Goal: Information Seeking & Learning: Learn about a topic

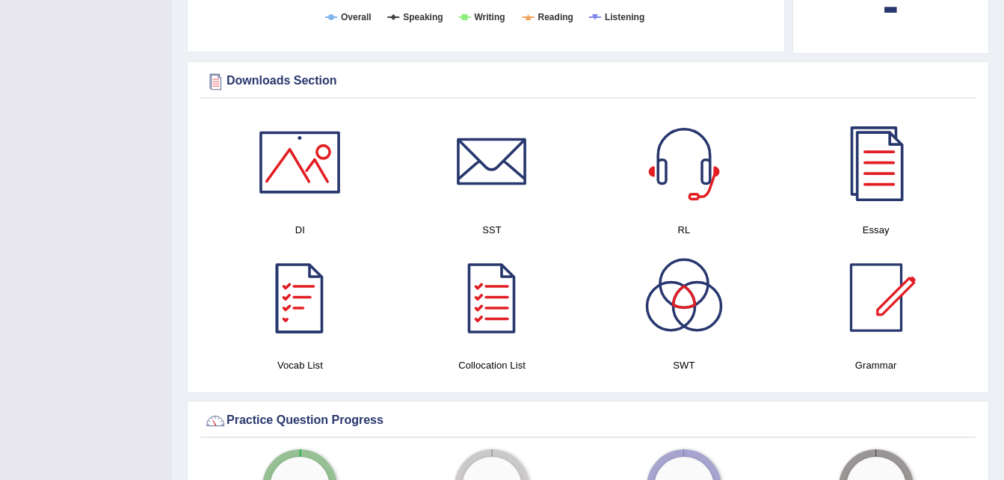
click at [294, 277] on div at bounding box center [299, 297] width 105 height 105
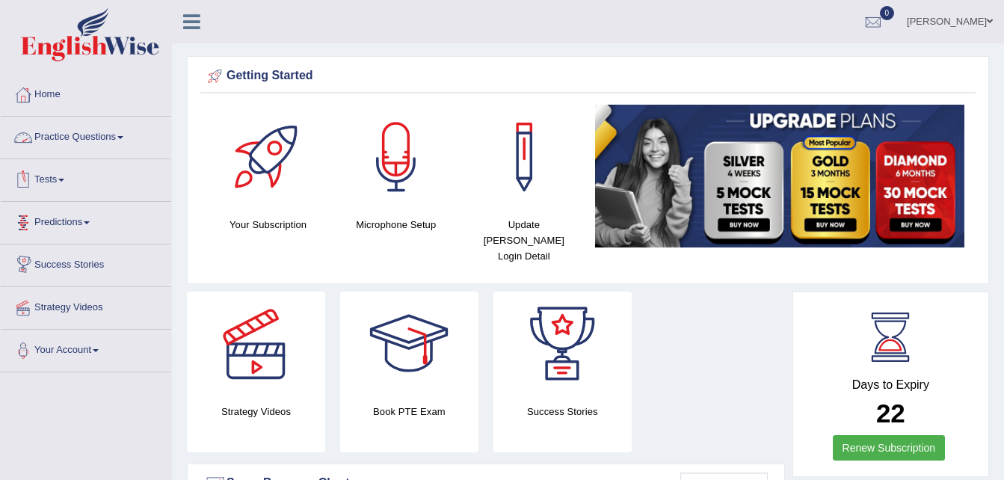
click at [81, 135] on link "Practice Questions" at bounding box center [86, 135] width 170 height 37
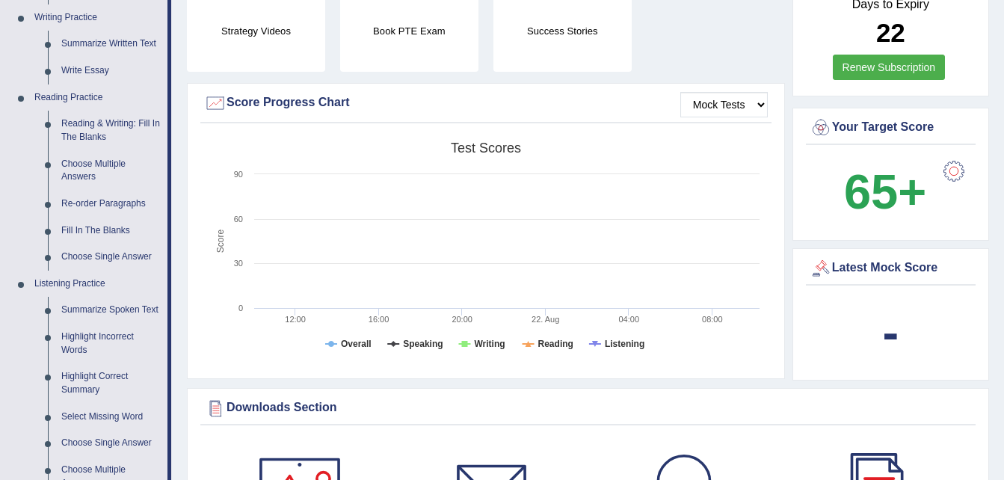
scroll to position [389, 0]
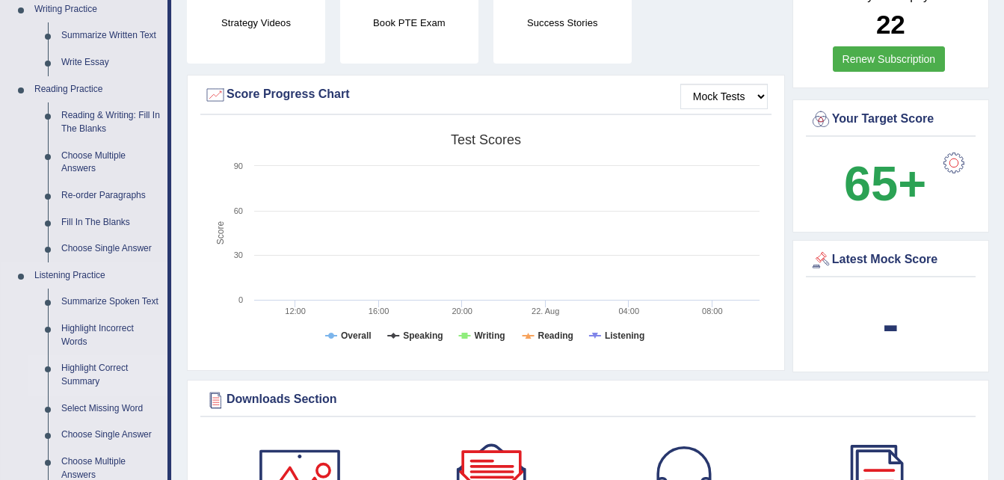
click at [99, 363] on link "Highlight Correct Summary" at bounding box center [111, 375] width 113 height 40
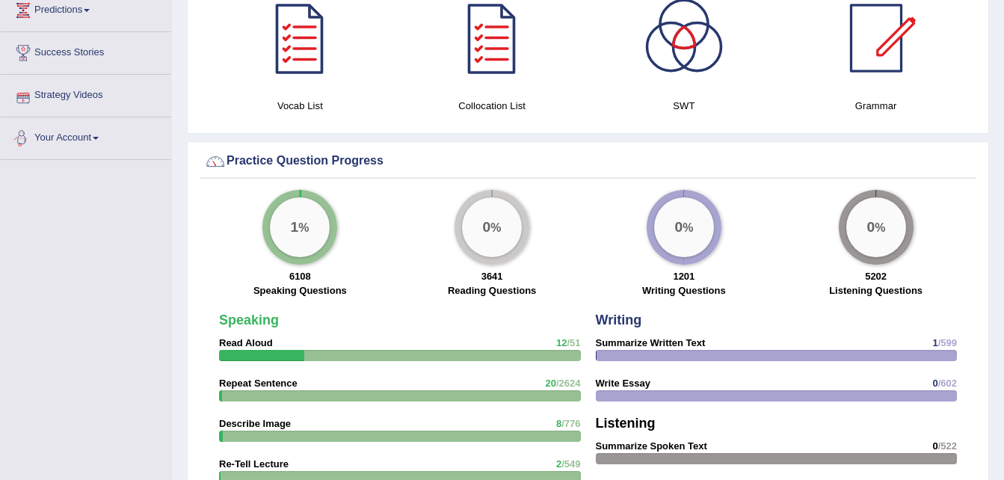
scroll to position [900, 0]
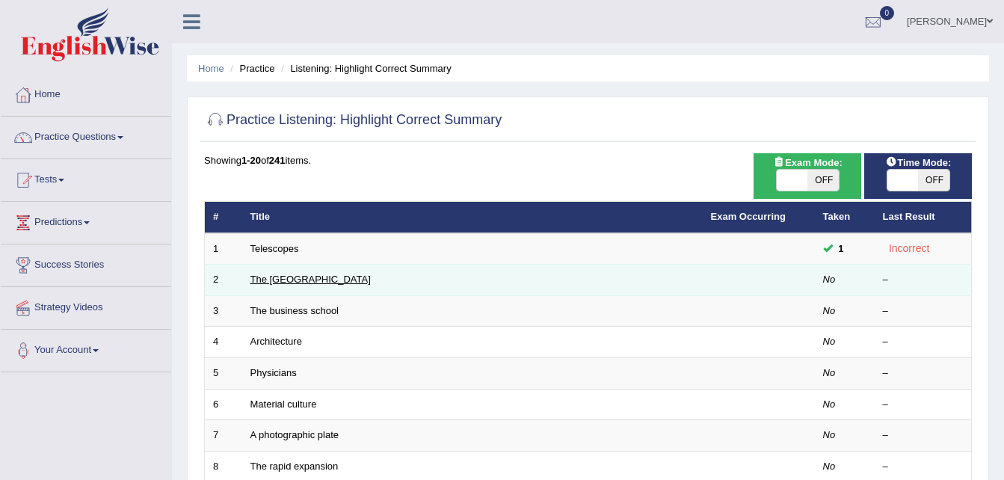
click at [270, 283] on link "The United States" at bounding box center [310, 279] width 120 height 11
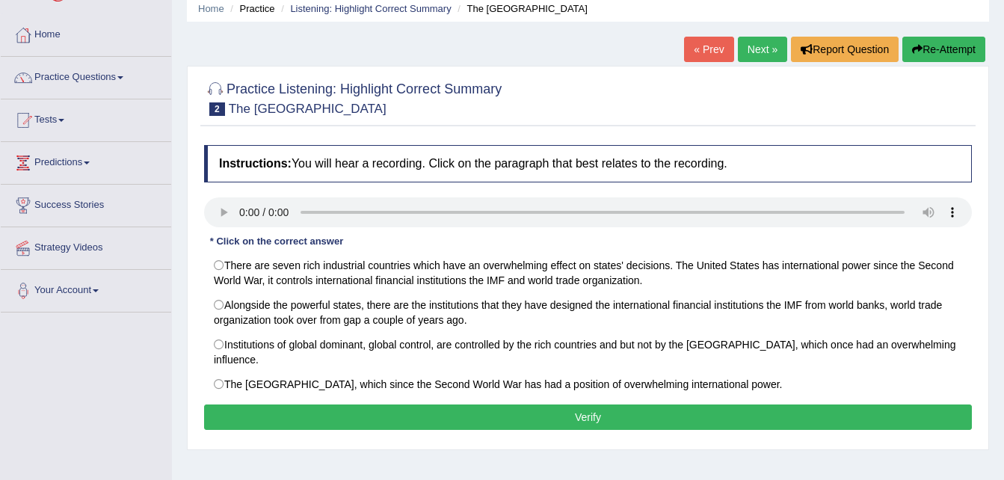
scroll to position [90, 0]
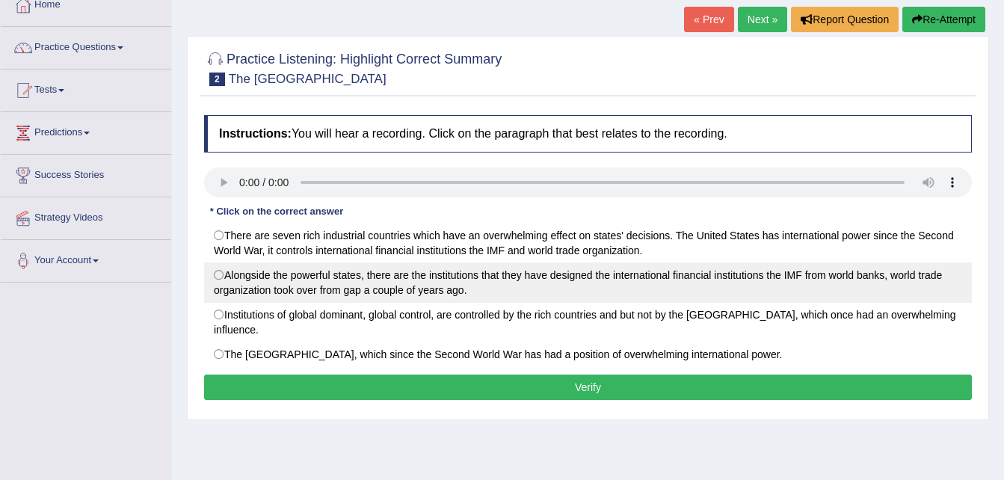
click at [219, 274] on label "Alongside the powerful states, there are the institutions that they have design…" at bounding box center [588, 282] width 768 height 40
radio input "true"
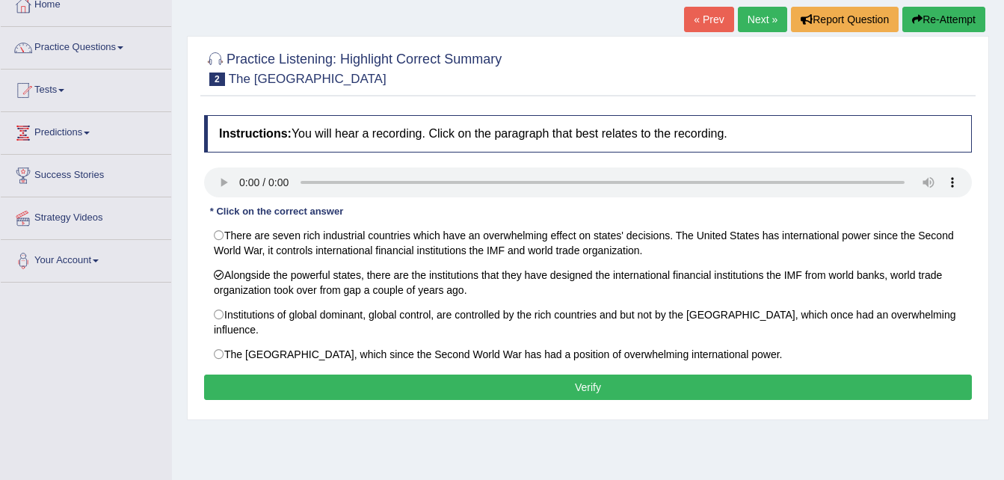
click at [368, 374] on button "Verify" at bounding box center [588, 386] width 768 height 25
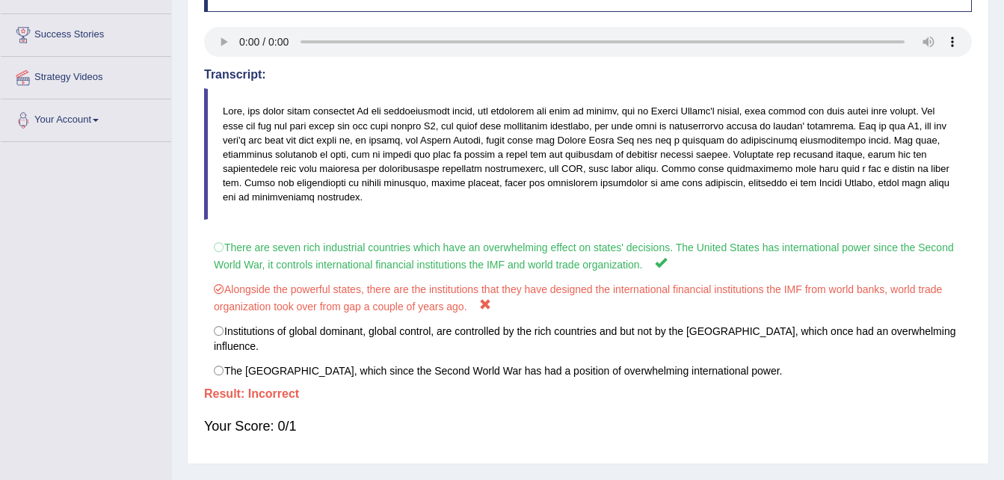
scroll to position [239, 0]
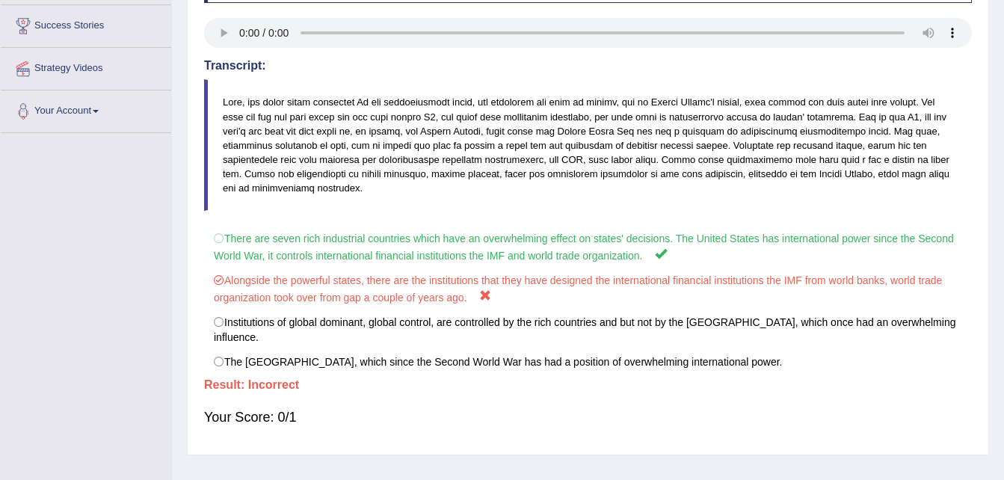
click at [1002, 9] on div "Home Practice Listening: Highlight Correct Summary The United States « Prev Nex…" at bounding box center [588, 134] width 832 height 747
drag, startPoint x: 1002, startPoint y: 9, endPoint x: 1010, endPoint y: 10, distance: 8.3
click at [1003, 10] on html "Toggle navigation Home Practice Questions Speaking Practice Read Aloud Repeat S…" at bounding box center [502, 1] width 1004 height 480
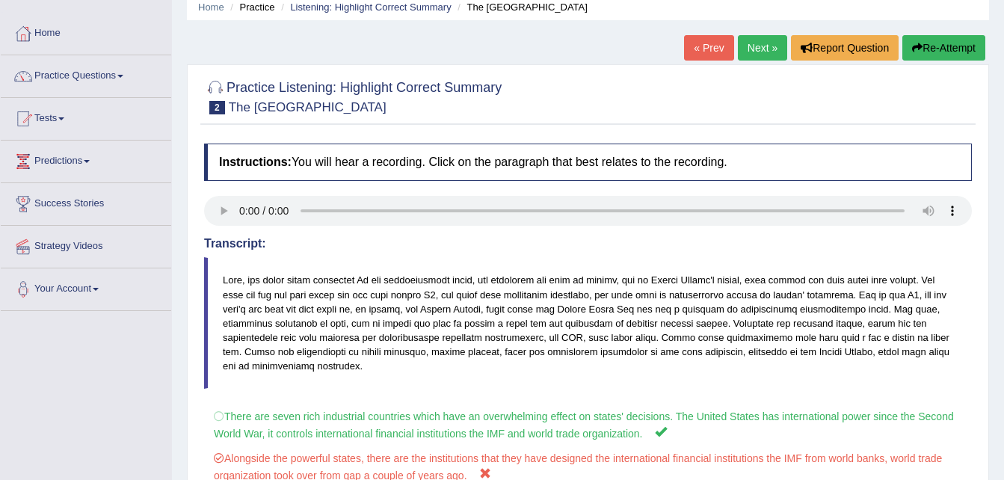
scroll to position [60, 0]
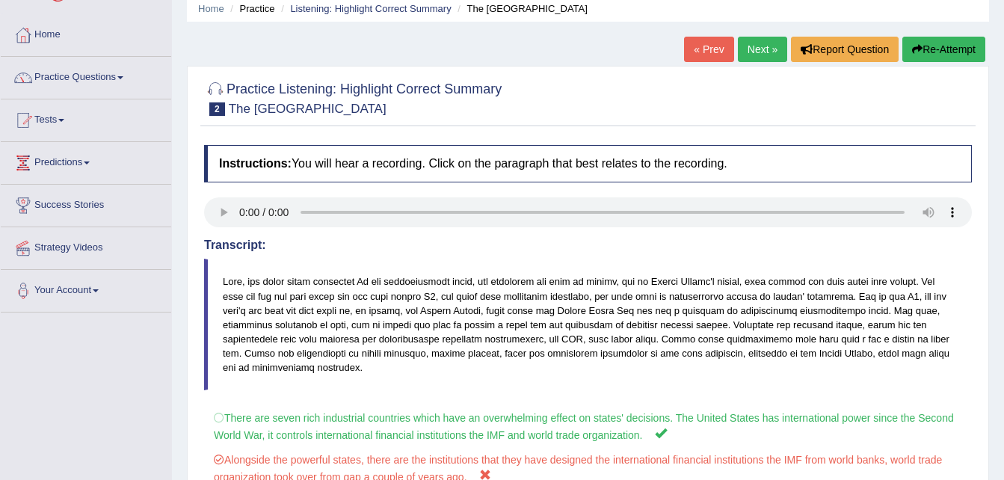
click at [755, 46] on link "Next »" at bounding box center [762, 49] width 49 height 25
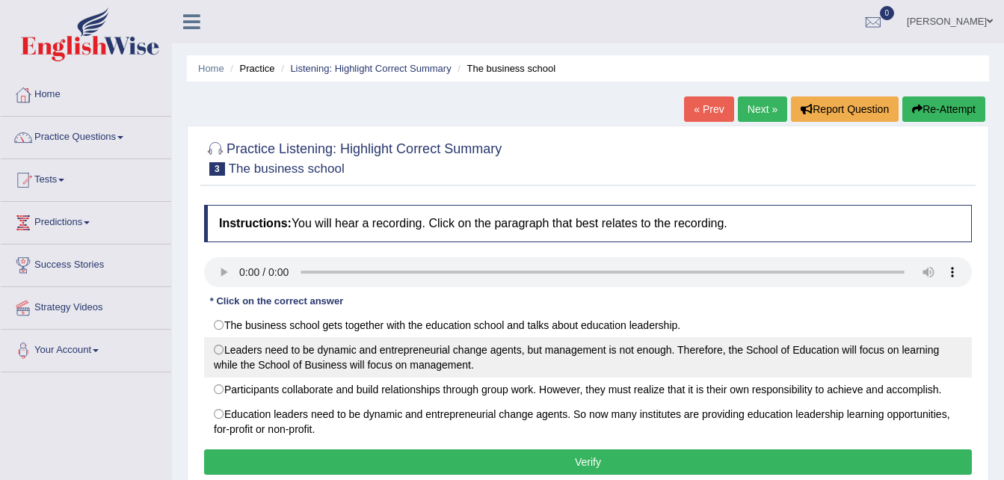
click at [349, 351] on label "Leaders need to be dynamic and entrepreneurial change agents, but management is…" at bounding box center [588, 357] width 768 height 40
radio input "true"
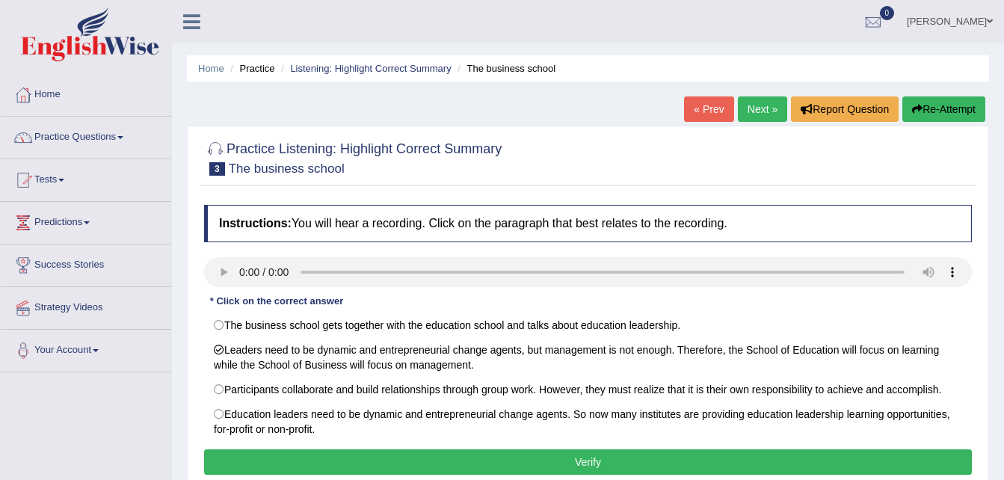
click at [563, 458] on button "Verify" at bounding box center [588, 461] width 768 height 25
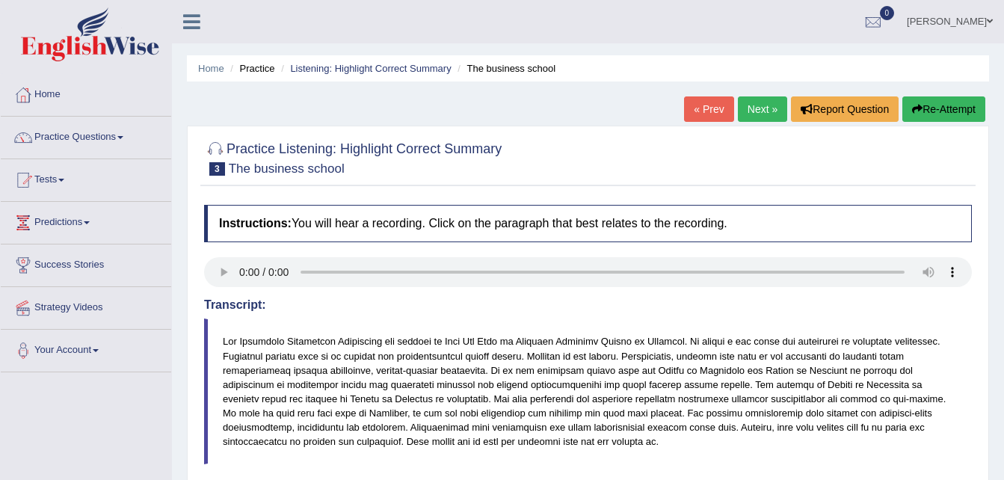
click at [761, 98] on link "Next »" at bounding box center [762, 108] width 49 height 25
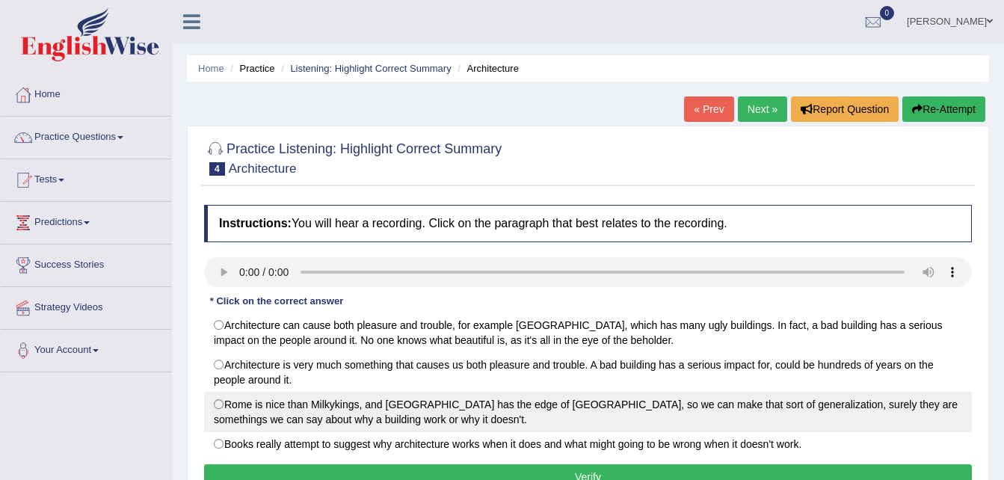
click at [217, 401] on label "Rome is nice than Milkykings, and [GEOGRAPHIC_DATA] has the edge of [GEOGRAPHIC…" at bounding box center [588, 412] width 768 height 40
radio input "true"
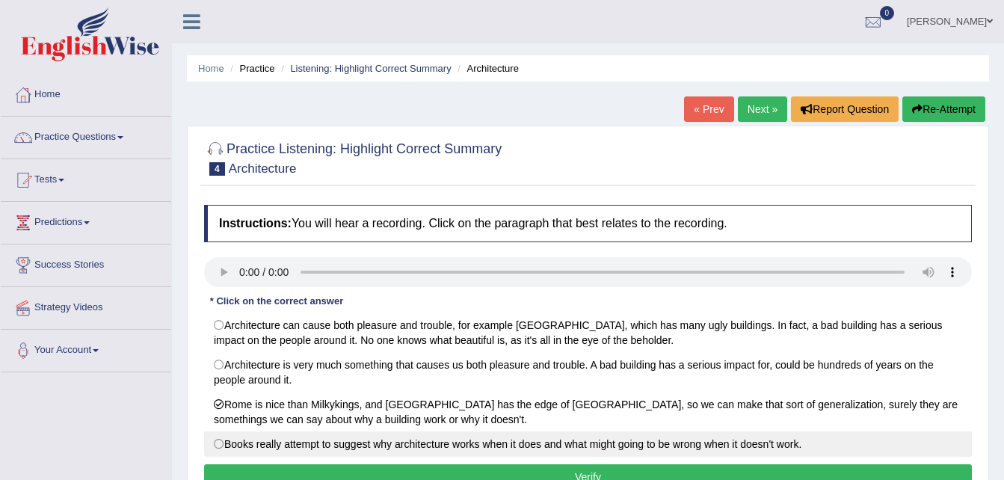
click at [215, 442] on label "Books really attempt to suggest why architecture works when it does and what mi…" at bounding box center [588, 443] width 768 height 25
radio input "true"
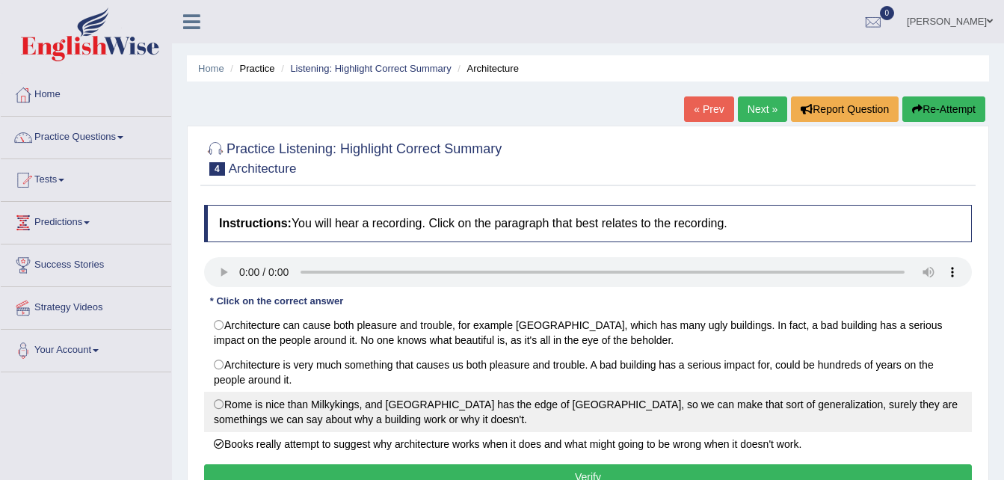
click at [219, 404] on label "Rome is nice than Milkykings, and San Francisco has the edge of Frankfurt, so w…" at bounding box center [588, 412] width 768 height 40
radio input "true"
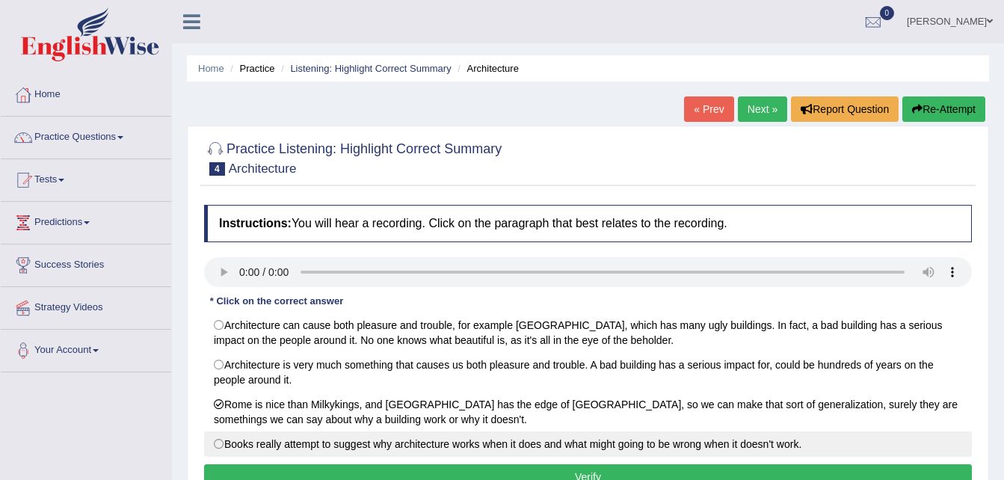
click at [217, 444] on label "Books really attempt to suggest why architecture works when it does and what mi…" at bounding box center [588, 443] width 768 height 25
radio input "true"
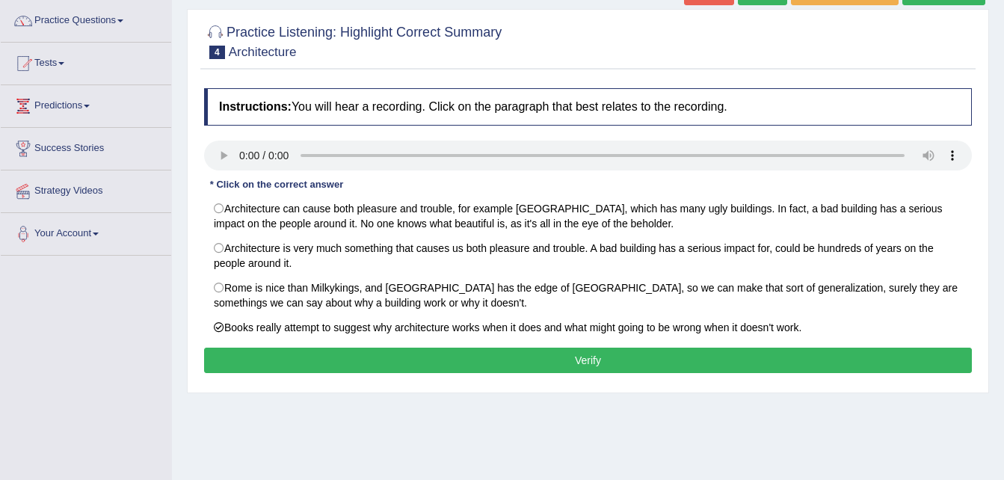
scroll to position [120, 0]
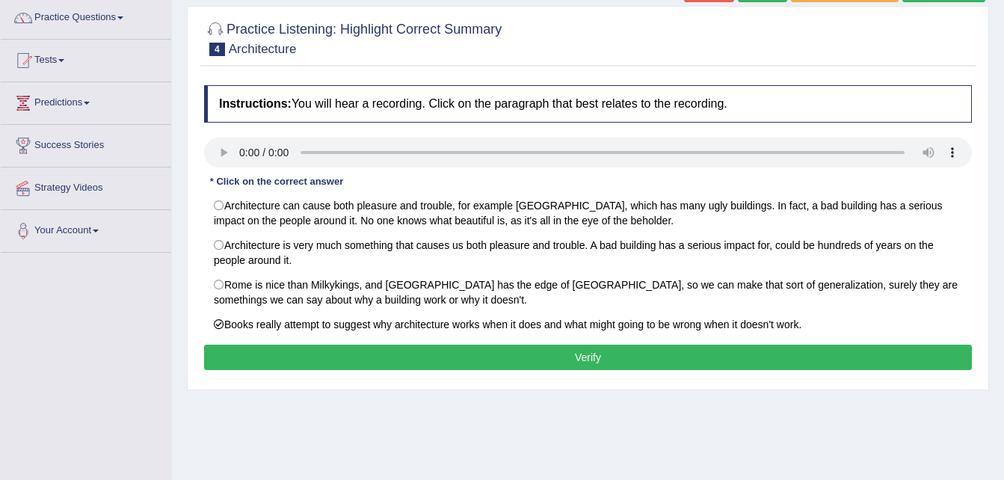
click at [586, 358] on button "Verify" at bounding box center [588, 357] width 768 height 25
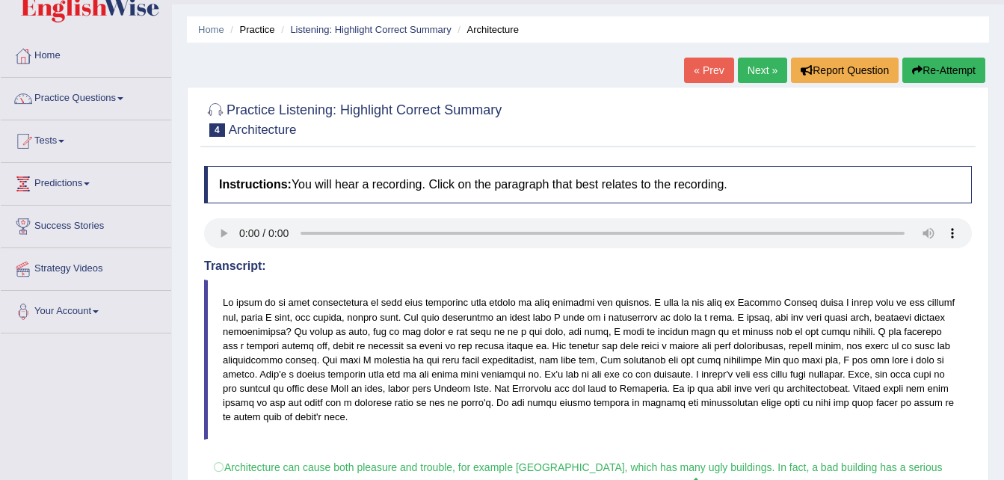
scroll to position [30, 0]
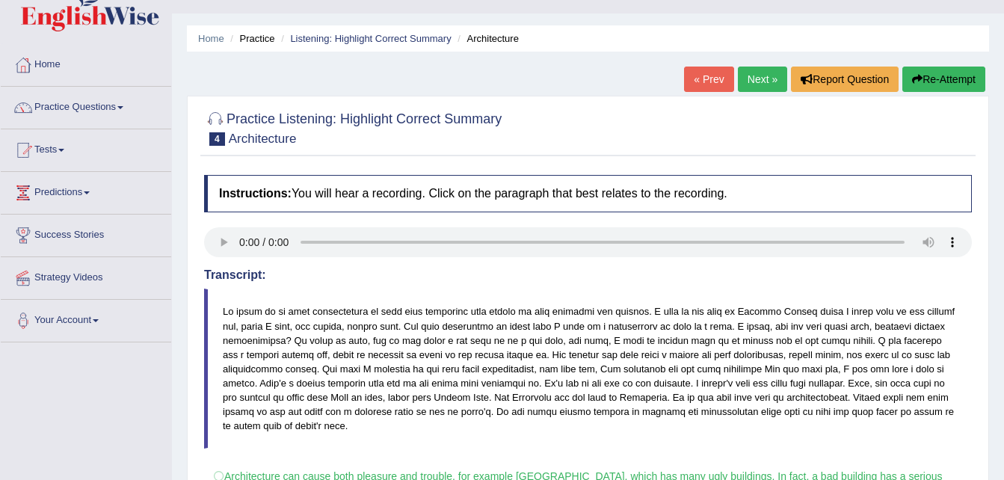
click at [757, 73] on link "Next »" at bounding box center [762, 79] width 49 height 25
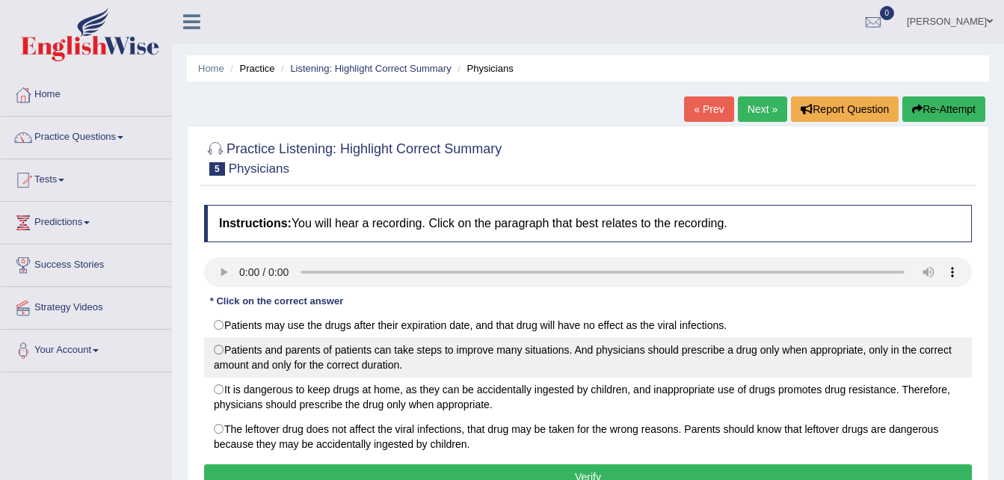
click at [374, 371] on label "Patients and parents of patients can take steps to improve many situations. And…" at bounding box center [588, 357] width 768 height 40
radio input "true"
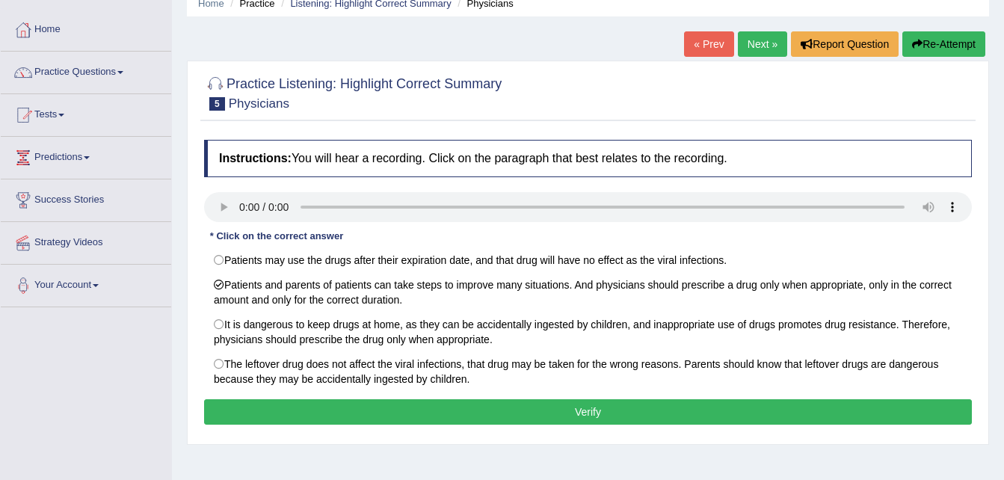
scroll to position [90, 0]
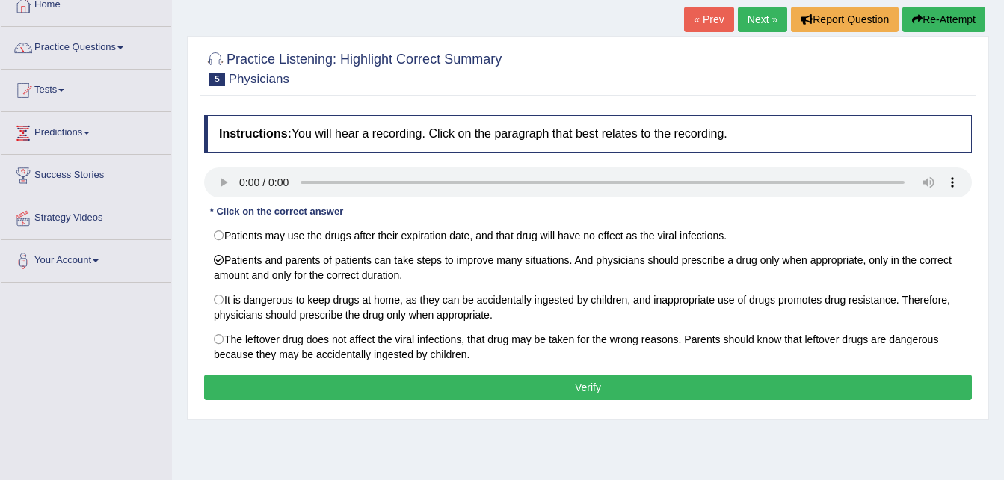
click at [584, 389] on button "Verify" at bounding box center [588, 386] width 768 height 25
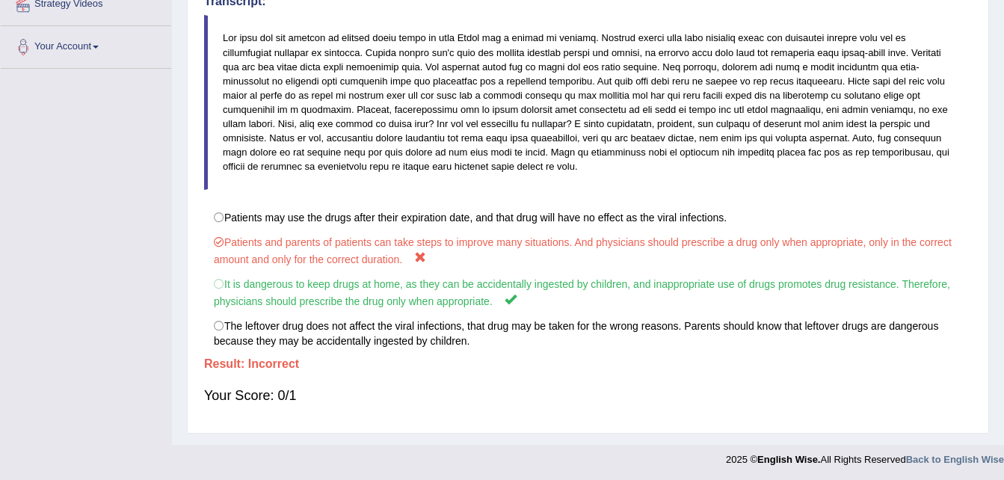
scroll to position [310, 0]
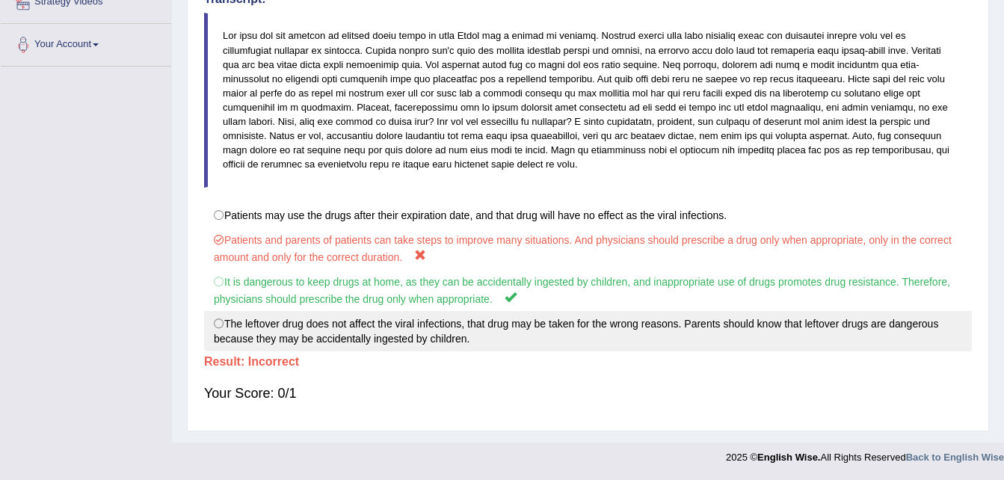
click at [223, 316] on label "The leftover drug does not affect the viral infections, that drug may be taken …" at bounding box center [588, 331] width 768 height 40
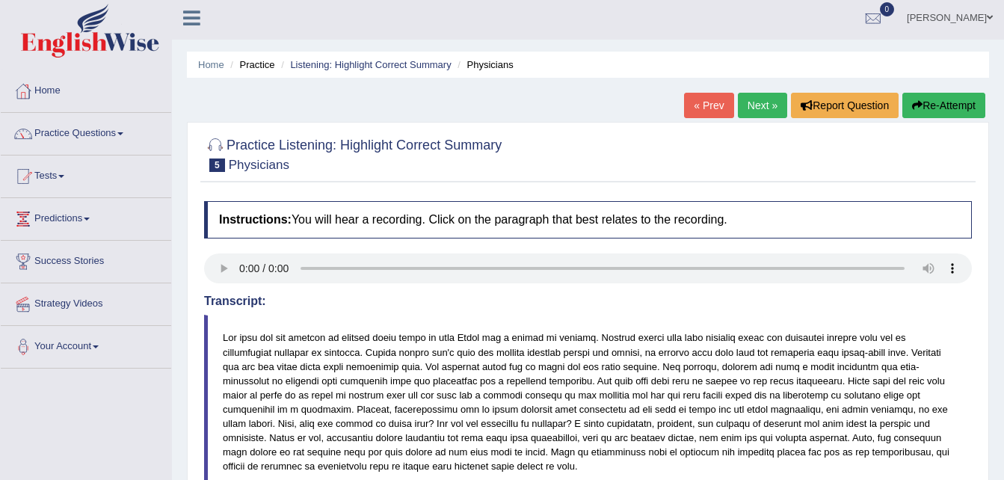
scroll to position [0, 0]
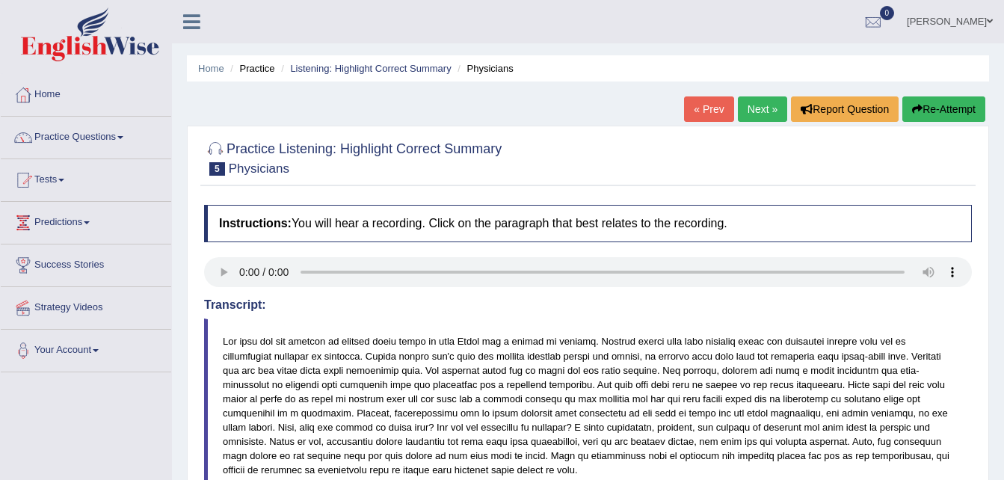
click at [751, 109] on link "Next »" at bounding box center [762, 108] width 49 height 25
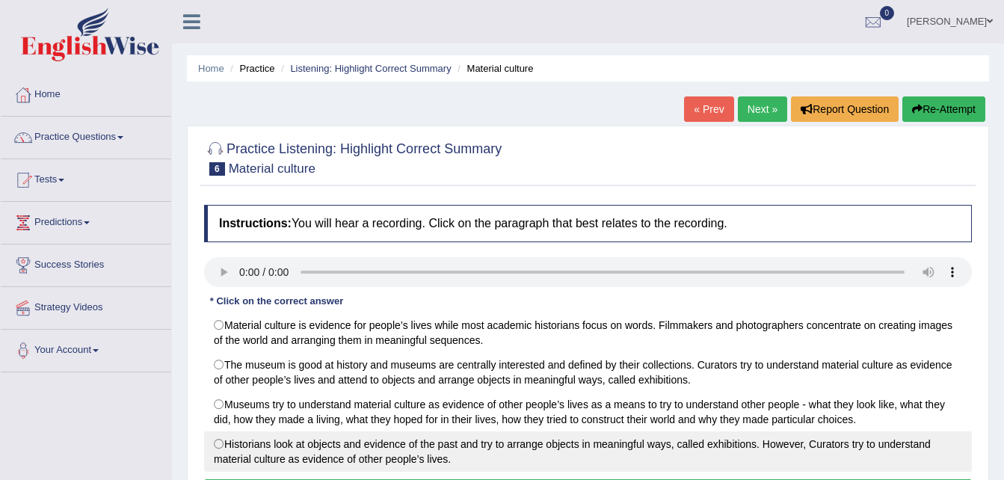
click at [700, 466] on label "Historians look at objects and evidence of the past and try to arrange objects …" at bounding box center [588, 451] width 768 height 40
radio input "true"
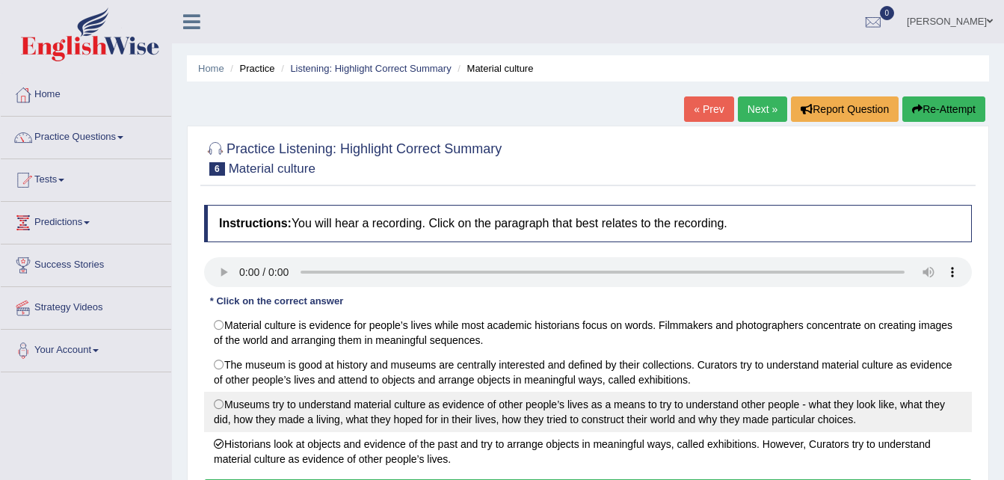
click at [221, 400] on label "Museums try to understand material culture as evidence of other people’s lives …" at bounding box center [588, 412] width 768 height 40
radio input "true"
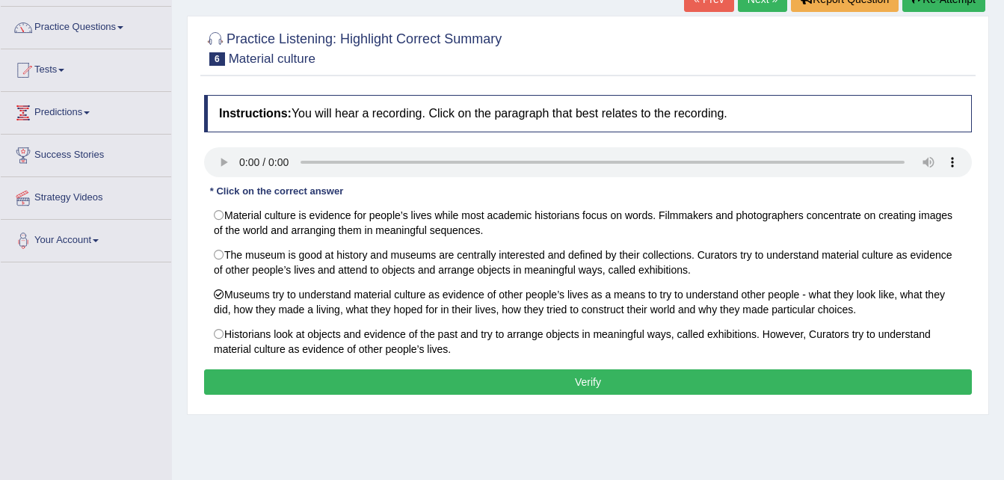
scroll to position [120, 0]
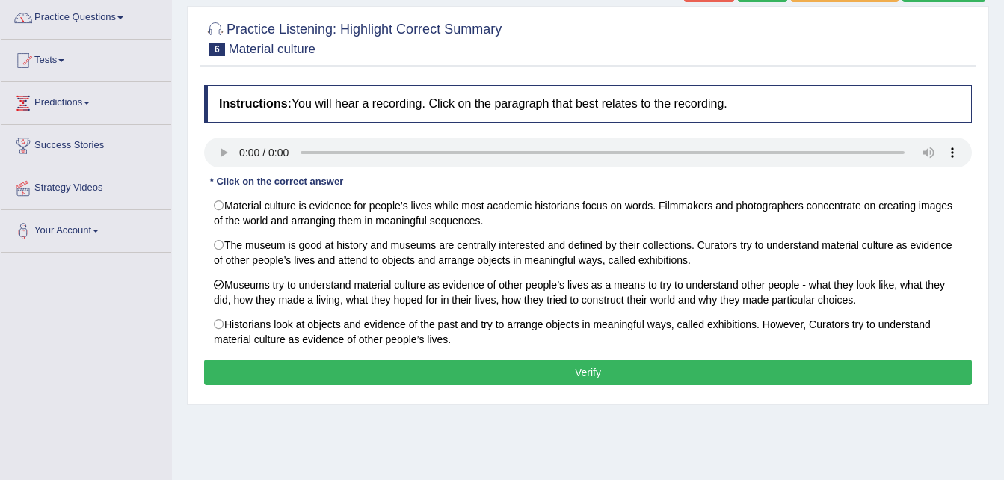
click at [625, 370] on button "Verify" at bounding box center [588, 371] width 768 height 25
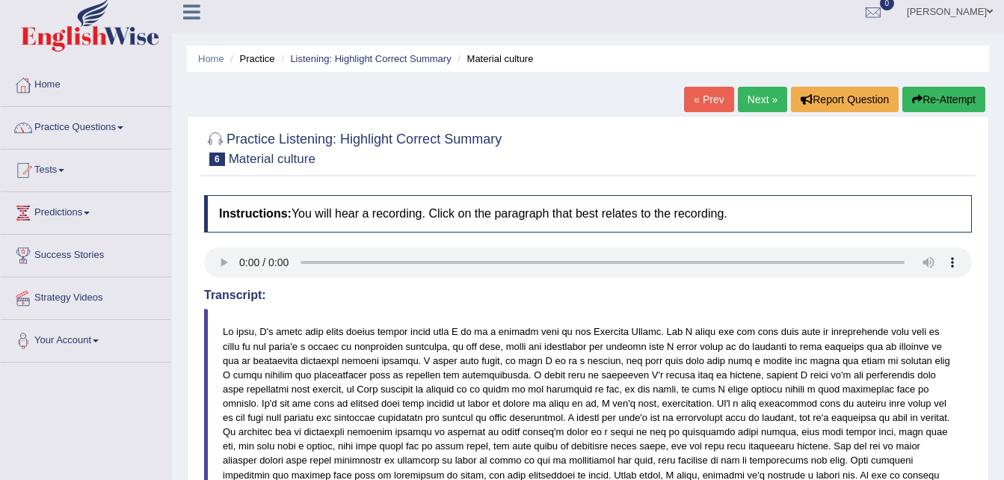
scroll to position [0, 0]
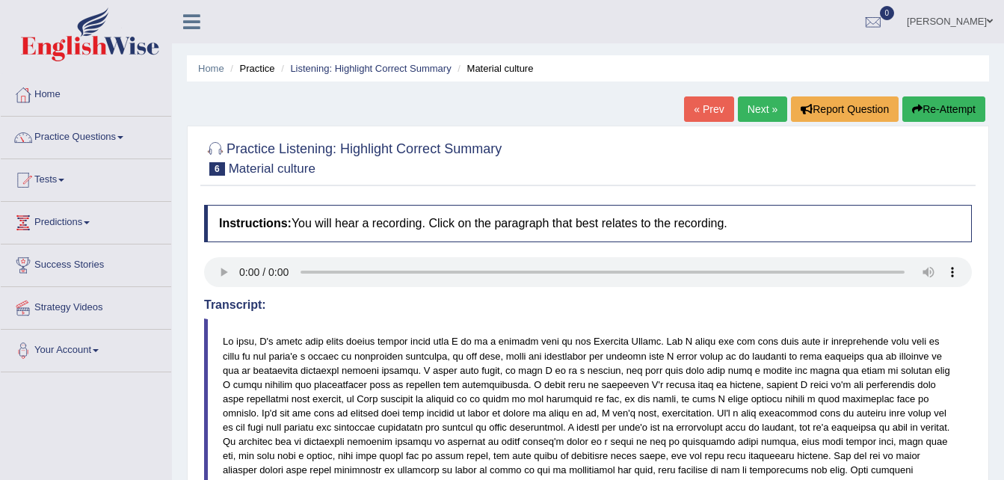
click at [750, 105] on link "Next »" at bounding box center [762, 108] width 49 height 25
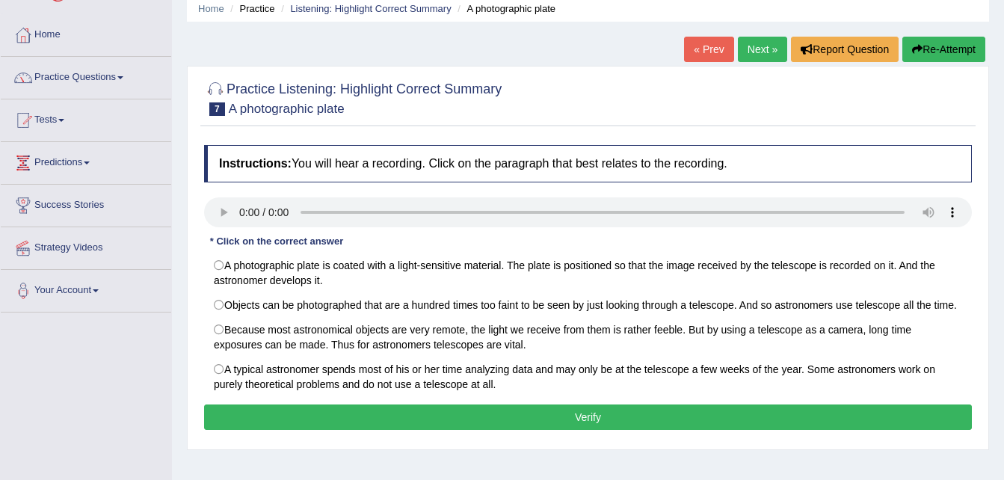
scroll to position [90, 0]
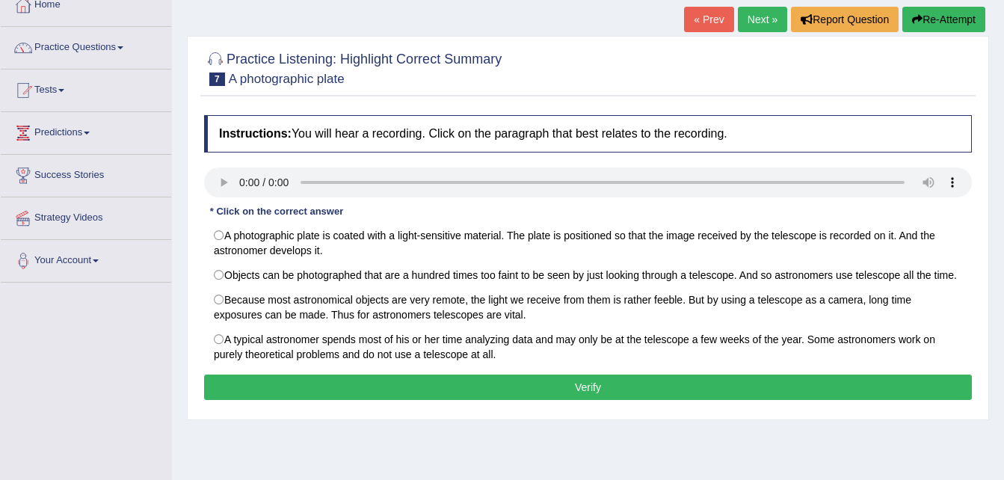
click at [104, 45] on link "Practice Questions" at bounding box center [86, 45] width 170 height 37
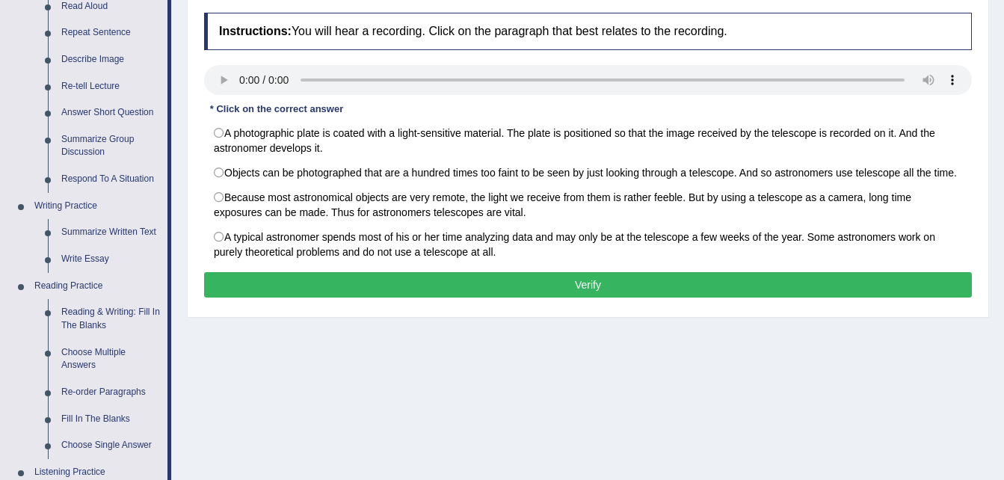
scroll to position [209, 0]
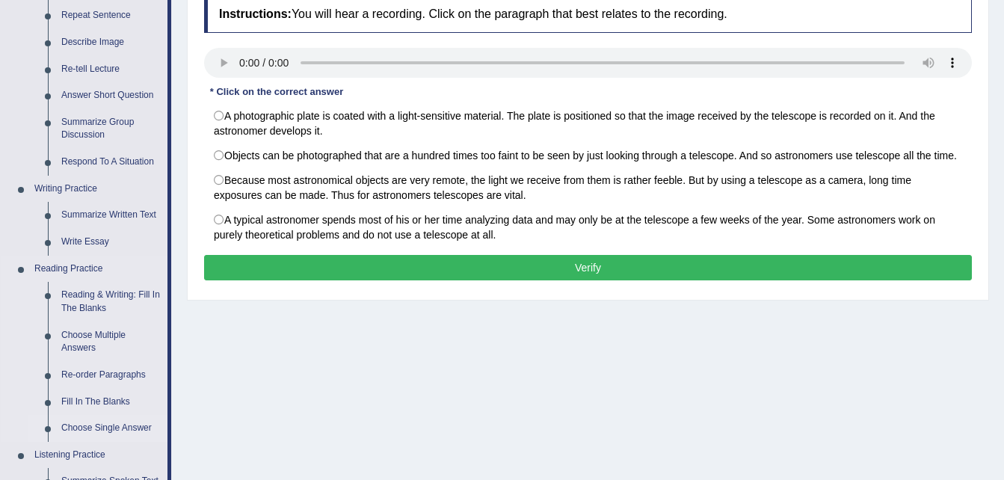
click at [132, 422] on link "Choose Single Answer" at bounding box center [111, 428] width 113 height 27
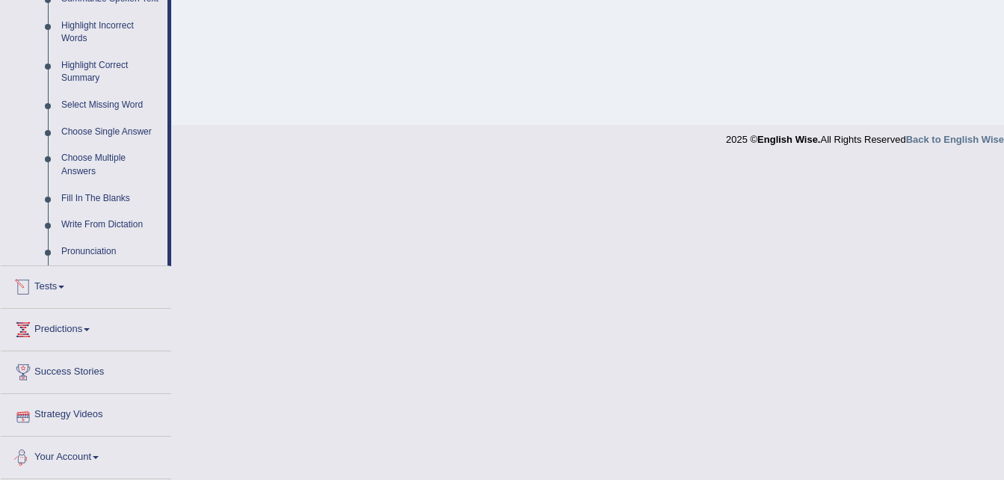
scroll to position [590, 0]
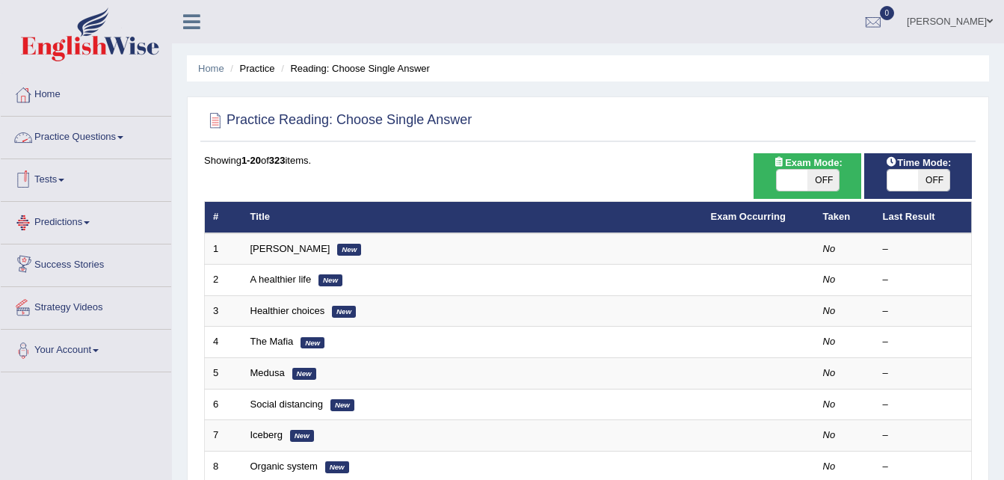
click at [80, 134] on link "Practice Questions" at bounding box center [86, 135] width 170 height 37
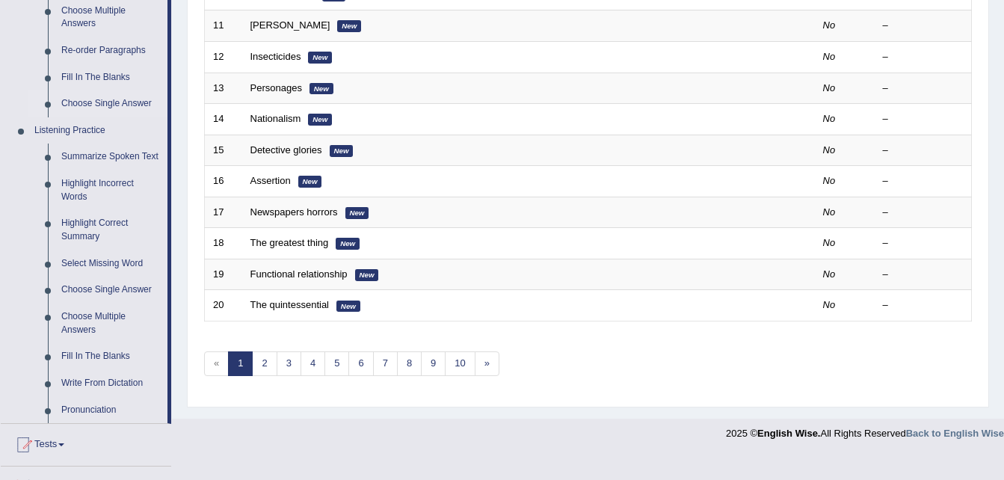
scroll to position [538, 0]
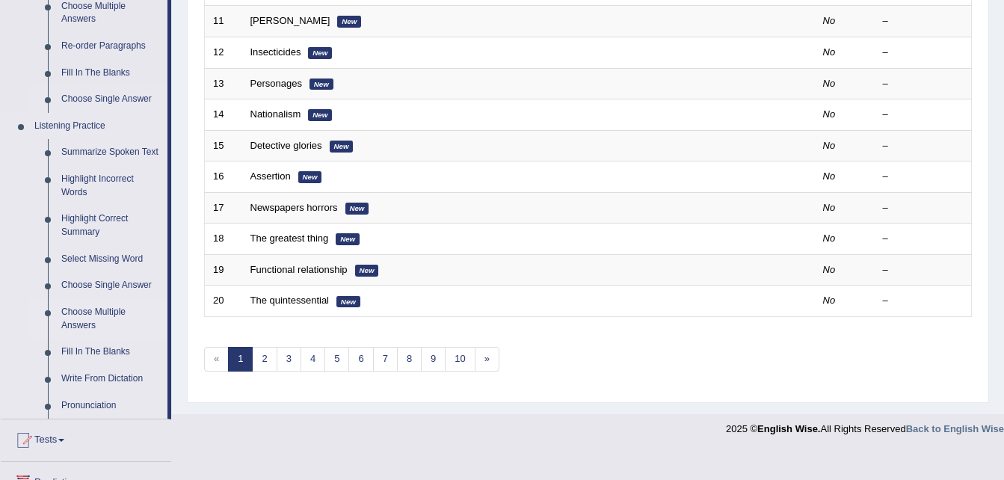
click at [104, 316] on link "Choose Multiple Answers" at bounding box center [111, 319] width 113 height 40
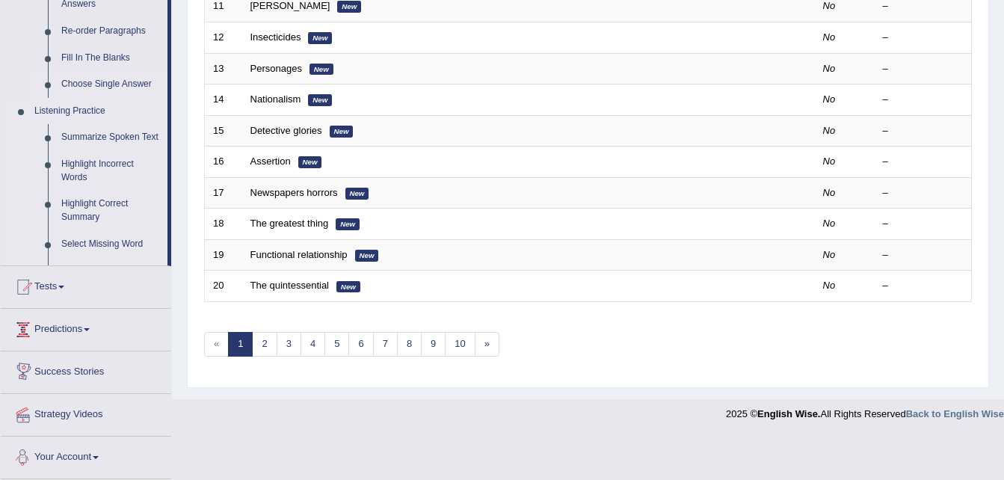
scroll to position [510, 0]
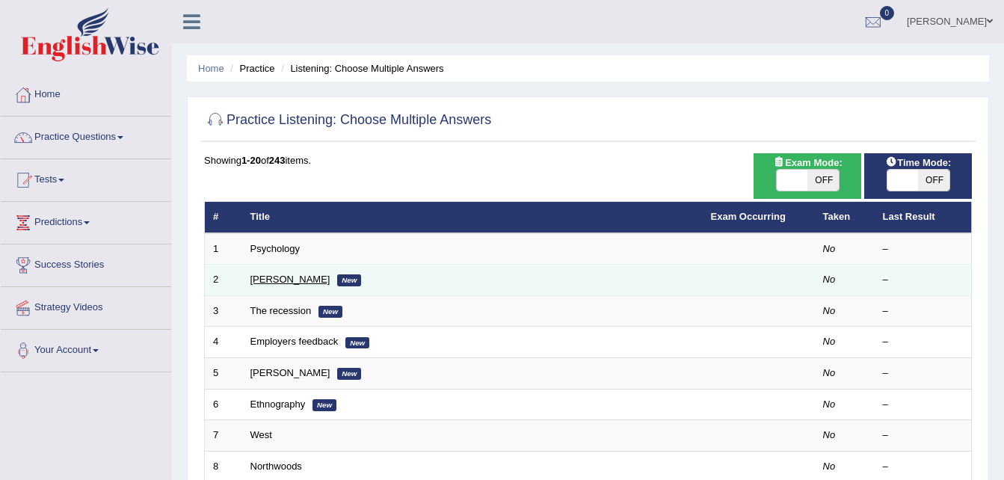
click at [261, 279] on link "Jodie" at bounding box center [290, 279] width 80 height 11
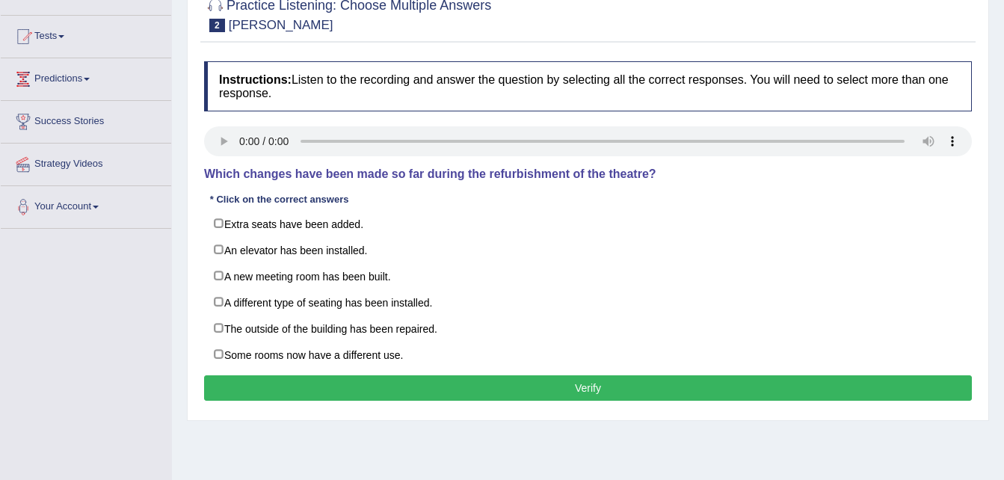
scroll to position [149, 0]
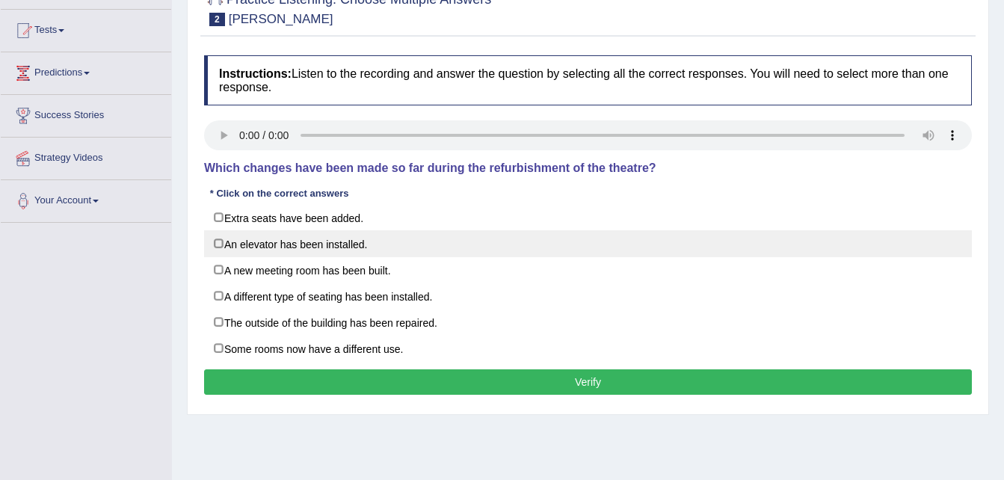
click at [221, 239] on label "An elevator has been installed." at bounding box center [588, 243] width 768 height 27
checkbox input "true"
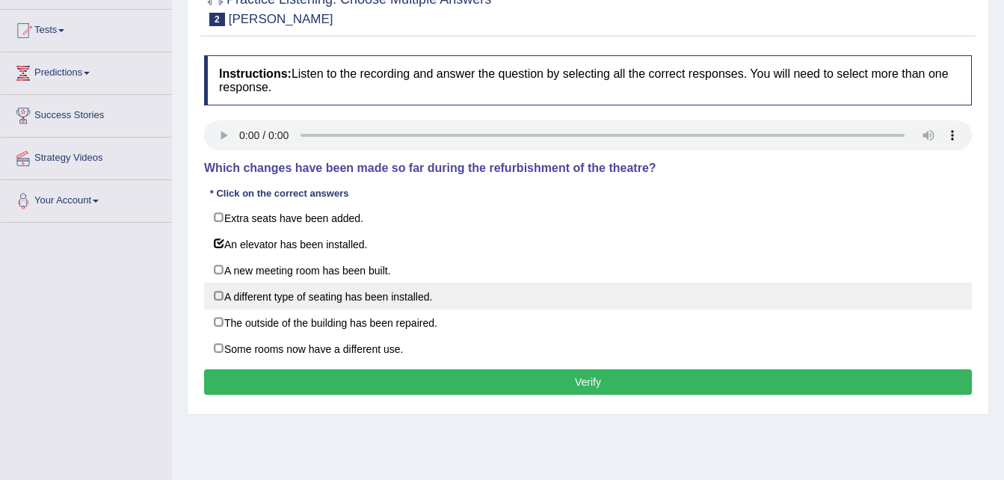
click at [308, 298] on label "A different type of seating has been installed." at bounding box center [588, 296] width 768 height 27
checkbox input "true"
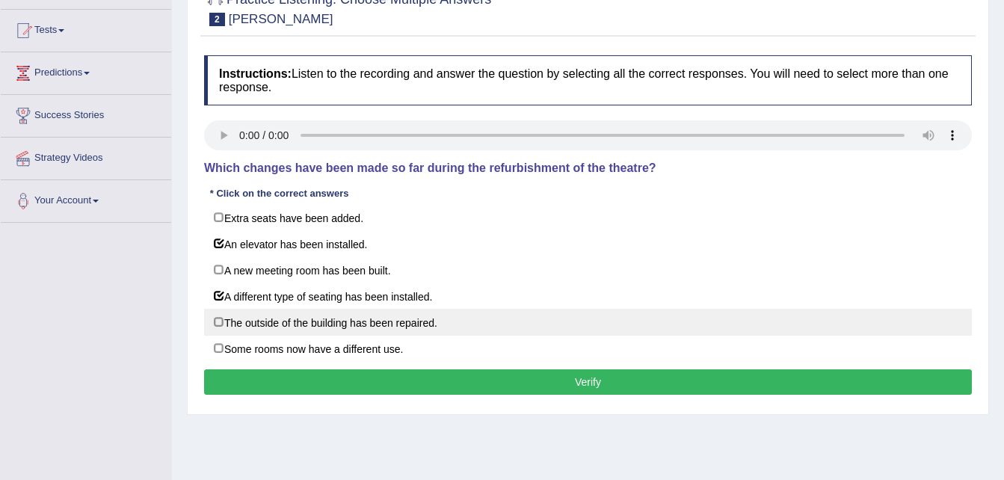
click at [219, 324] on label "The outside of the building has been repaired." at bounding box center [588, 322] width 768 height 27
checkbox input "true"
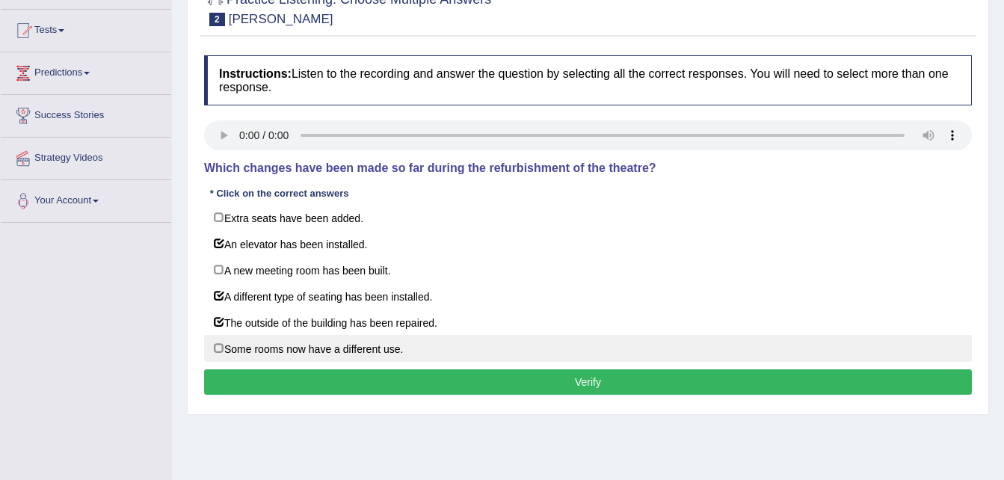
click at [226, 354] on label "Some rooms now have a different use." at bounding box center [588, 348] width 768 height 27
checkbox input "true"
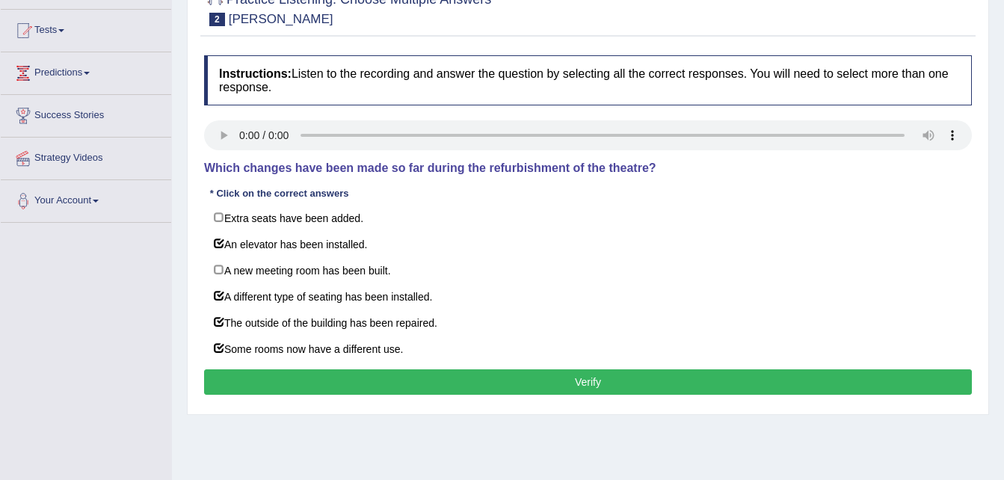
click at [571, 381] on button "Verify" at bounding box center [588, 381] width 768 height 25
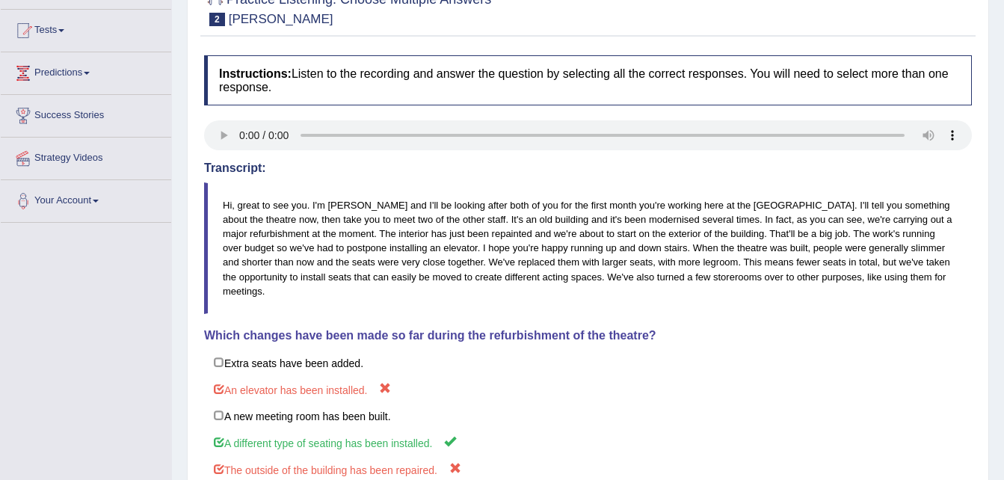
click at [1001, 468] on div "Home Practice Listening: Choose Multiple Answers Jodie « Prev Next » Report Que…" at bounding box center [588, 247] width 832 height 793
click at [1003, 330] on html "Toggle navigation Home Practice Questions Speaking Practice Read Aloud Repeat S…" at bounding box center [502, 91] width 1004 height 480
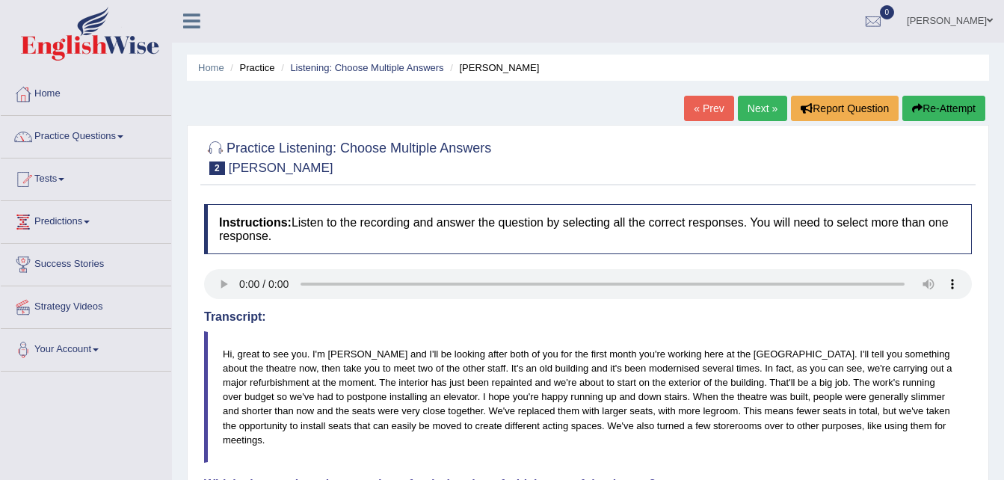
scroll to position [0, 0]
click at [765, 103] on link "Next »" at bounding box center [762, 108] width 49 height 25
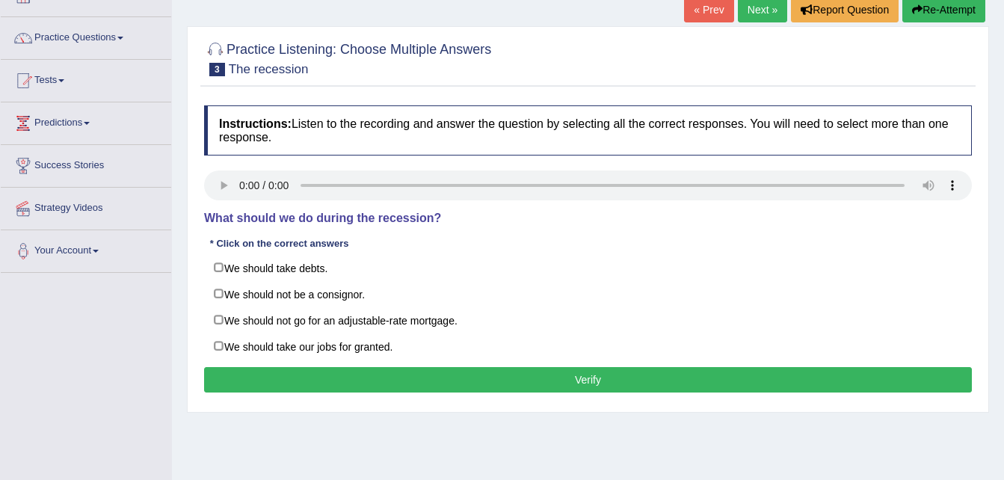
scroll to position [120, 0]
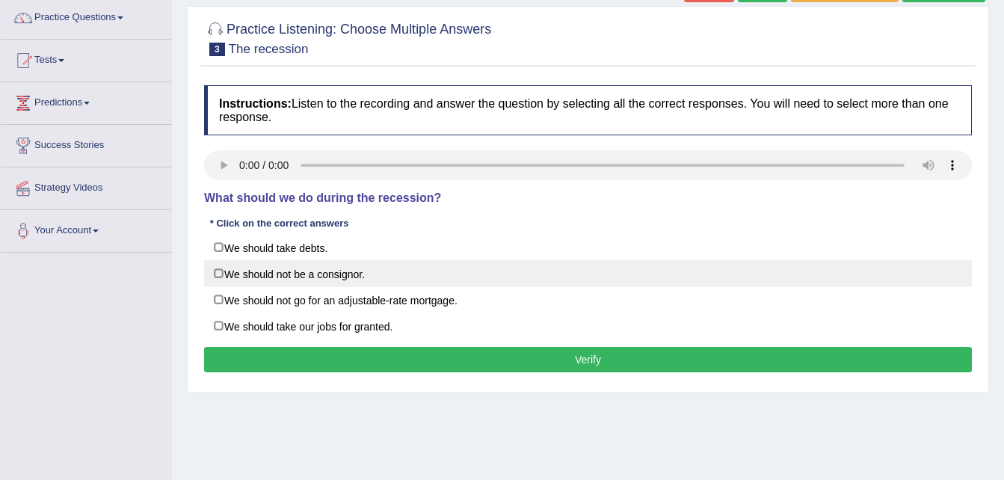
click at [225, 269] on label "We should not be a consignor." at bounding box center [588, 273] width 768 height 27
click at [221, 273] on label "We should not be a consignor." at bounding box center [588, 273] width 768 height 27
checkbox input "true"
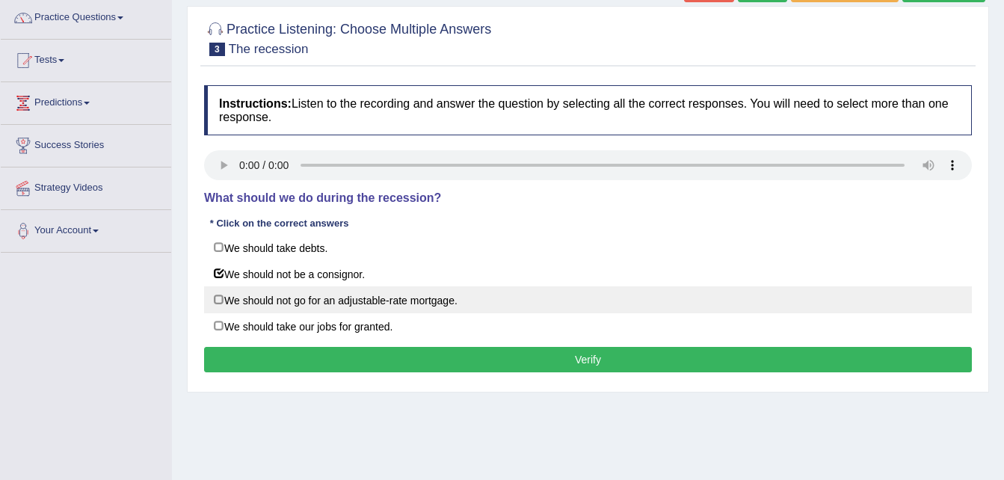
click at [221, 306] on label "We should not go for an adjustable-rate mortgage." at bounding box center [588, 299] width 768 height 27
checkbox input "true"
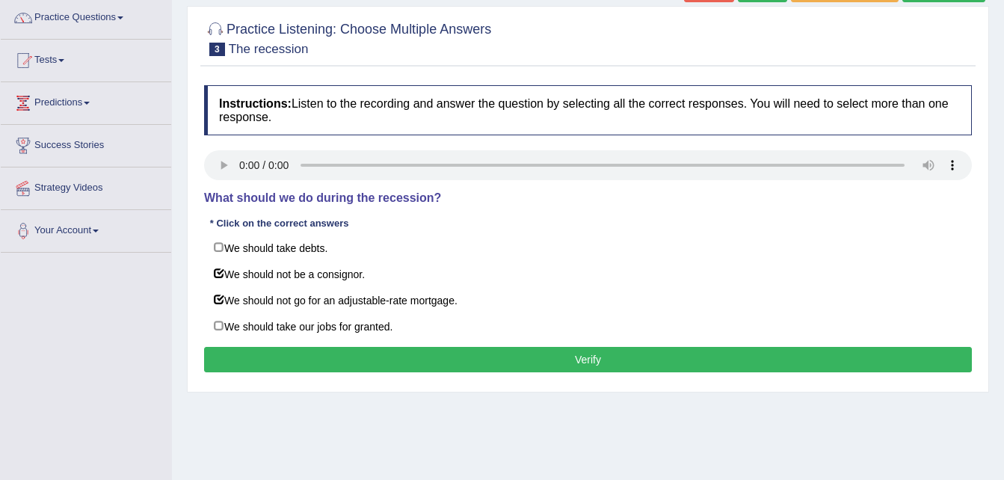
click at [536, 356] on button "Verify" at bounding box center [588, 359] width 768 height 25
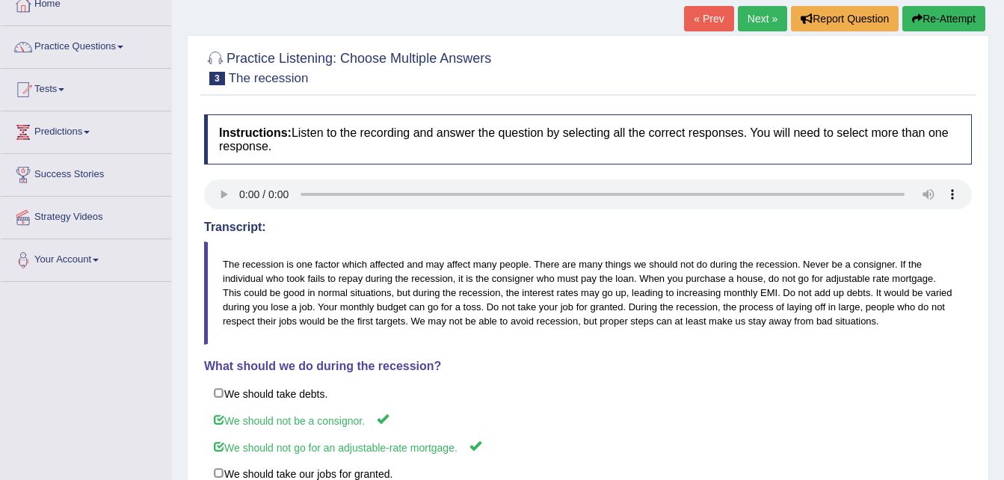
scroll to position [90, 0]
click at [762, 19] on link "Next »" at bounding box center [762, 19] width 49 height 25
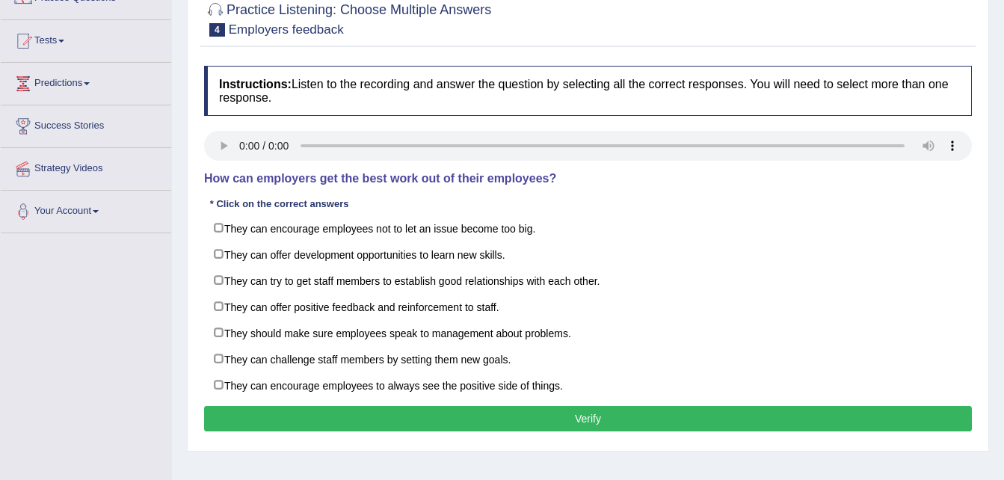
scroll to position [149, 0]
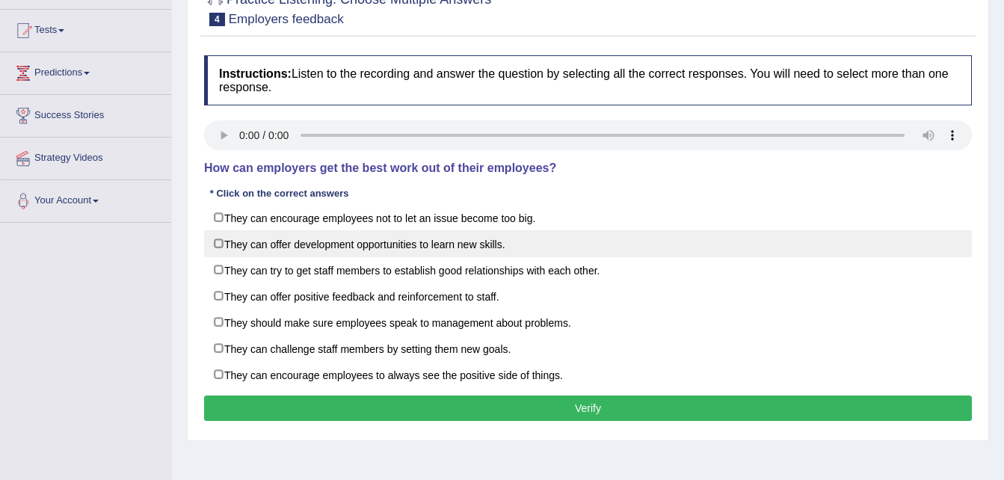
click at [224, 244] on label "They can offer development opportunities to learn new skills." at bounding box center [588, 243] width 768 height 27
checkbox input "true"
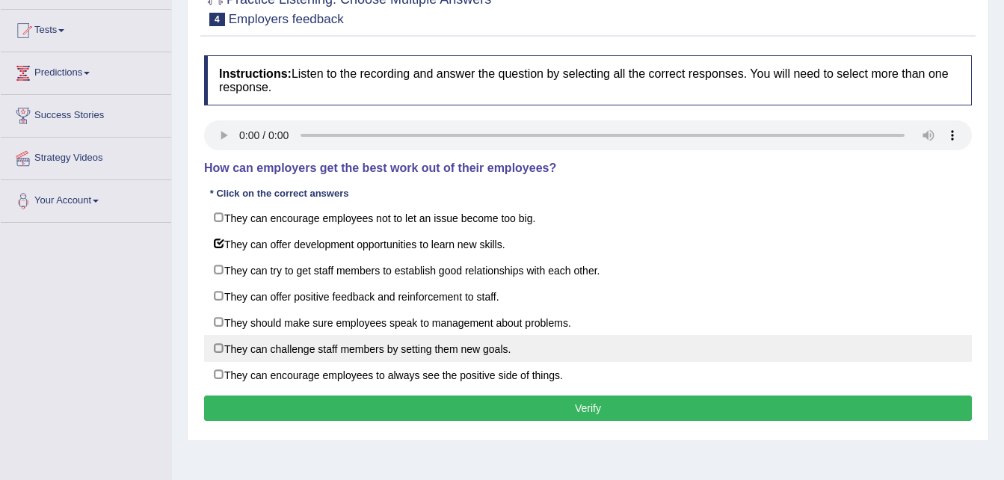
click at [371, 357] on label "They can challenge staff members by setting them new goals." at bounding box center [588, 348] width 768 height 27
checkbox input "true"
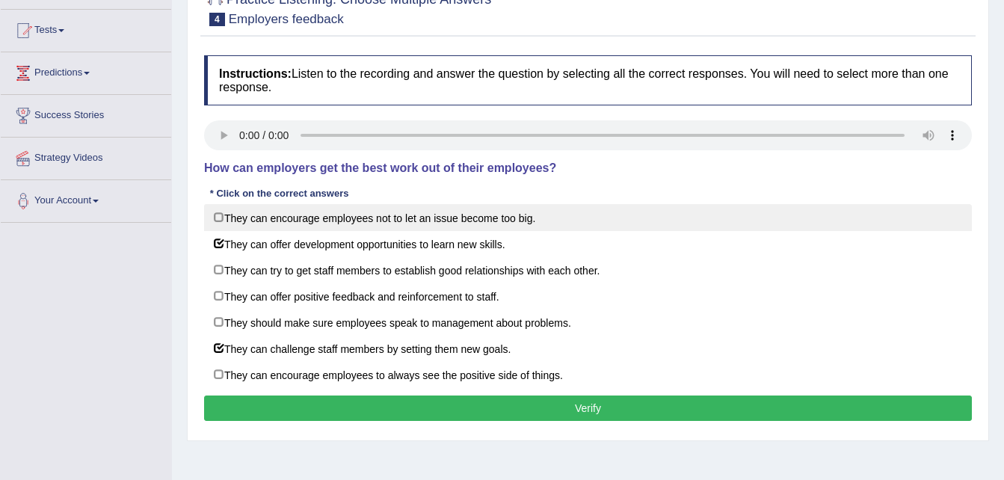
click at [361, 220] on label "They can encourage employees not to let an issue become too big." at bounding box center [588, 217] width 768 height 27
checkbox input "true"
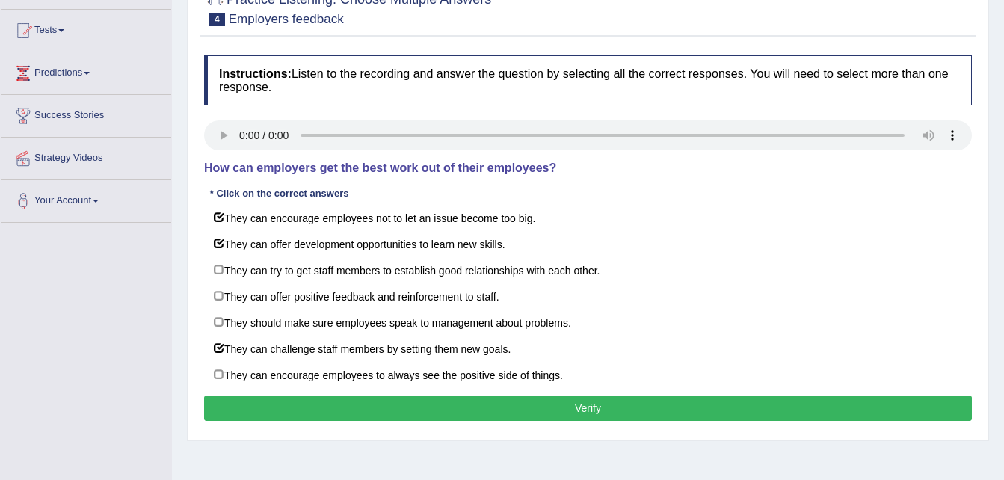
click at [383, 408] on button "Verify" at bounding box center [588, 407] width 768 height 25
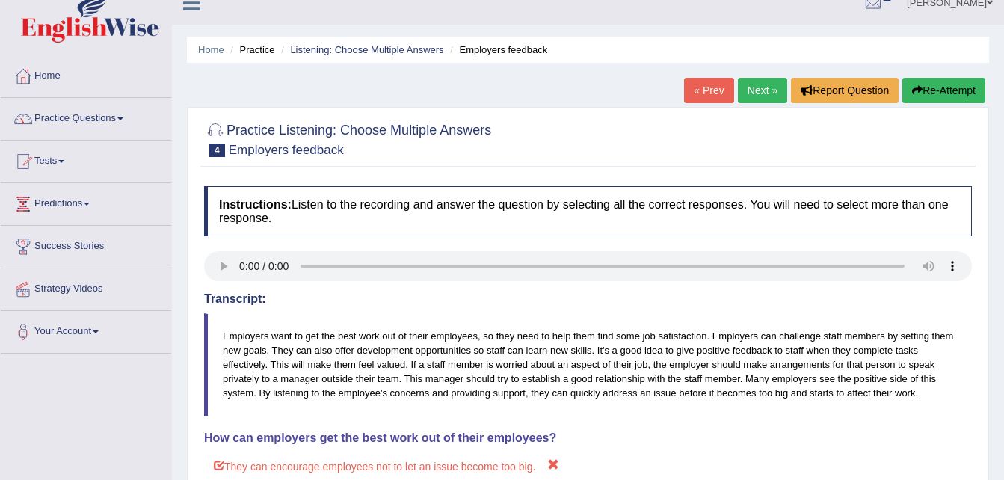
scroll to position [0, 0]
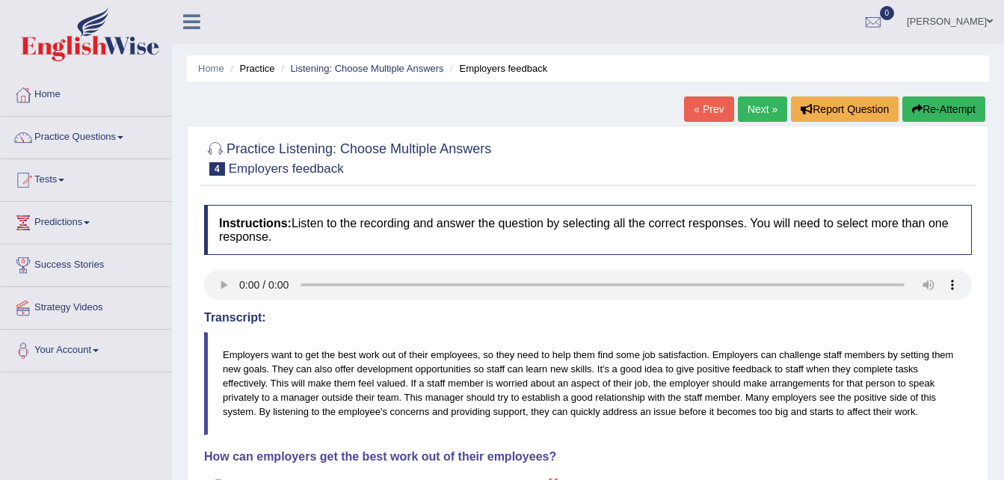
click at [765, 111] on link "Next »" at bounding box center [762, 108] width 49 height 25
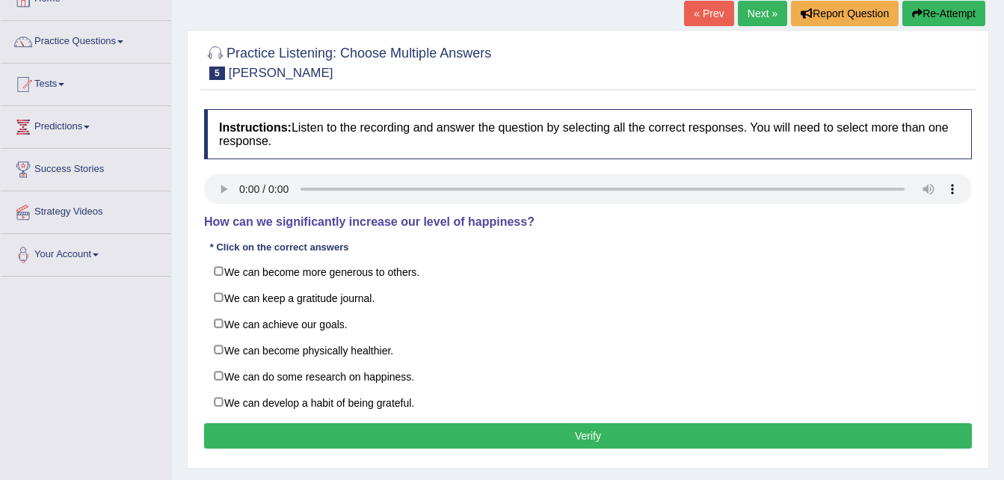
scroll to position [120, 0]
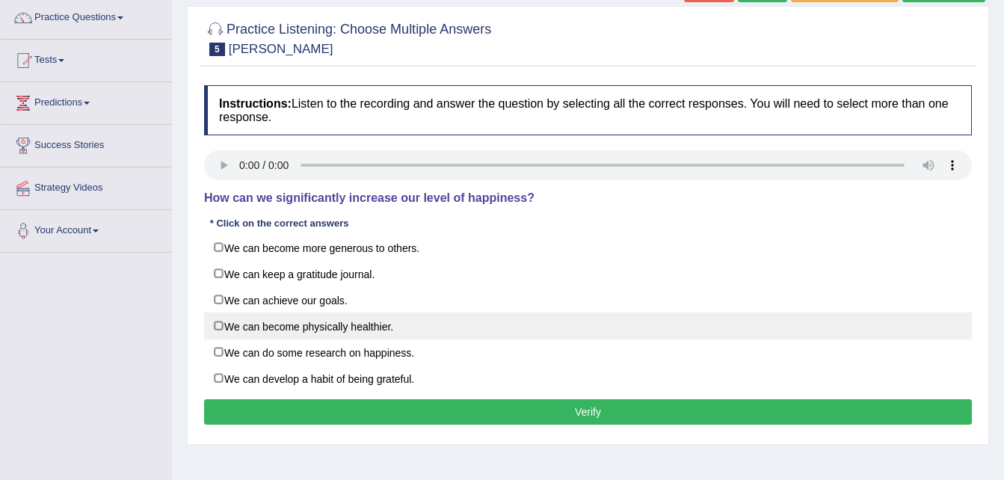
click at [218, 328] on label "We can become physically healthier." at bounding box center [588, 325] width 768 height 27
checkbox input "true"
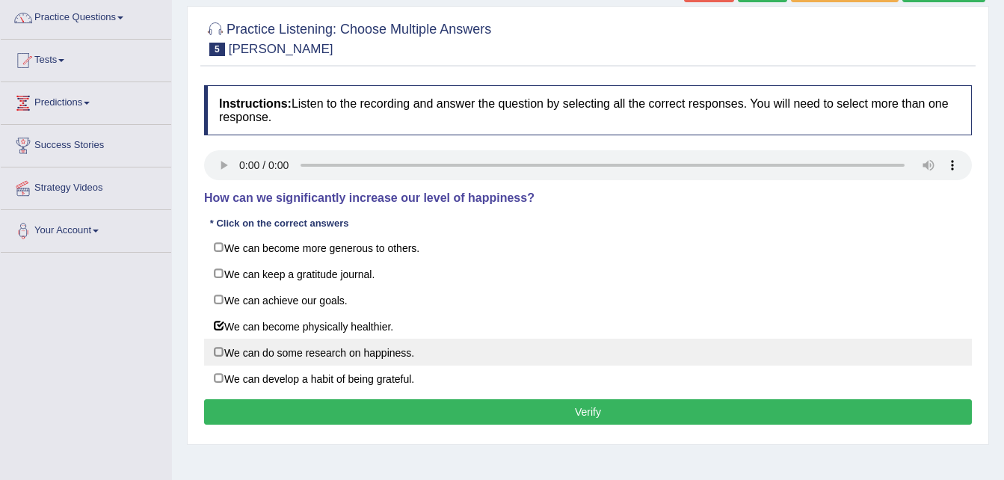
click at [220, 353] on label "We can do some research on happiness." at bounding box center [588, 352] width 768 height 27
checkbox input "true"
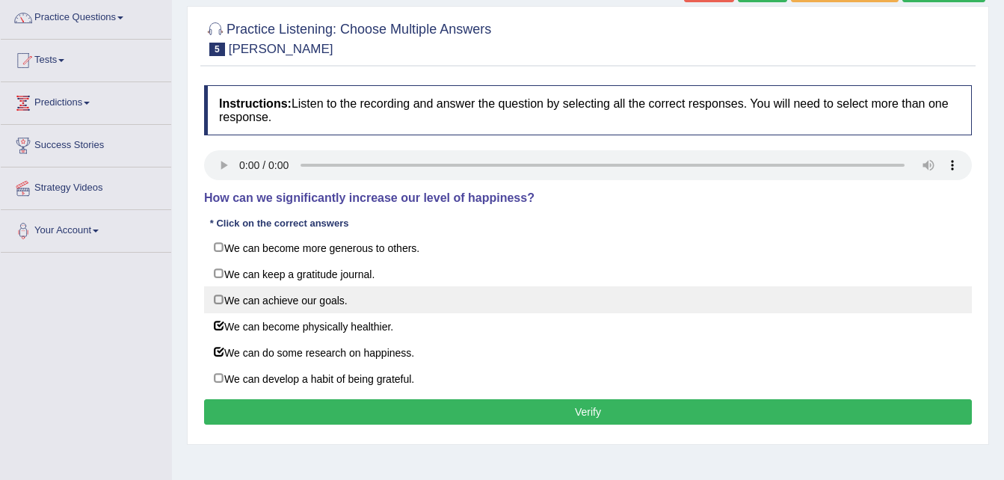
click at [214, 299] on label "We can achieve our goals." at bounding box center [588, 299] width 768 height 27
checkbox input "true"
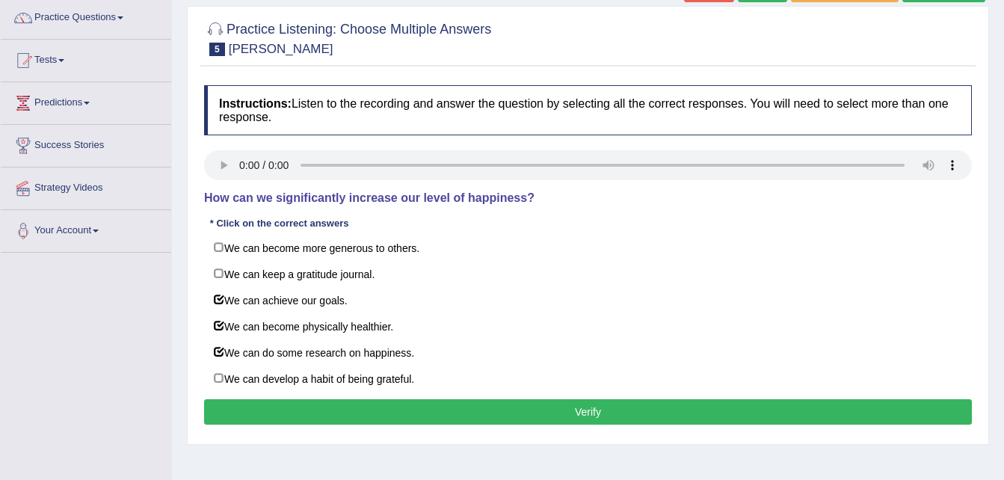
click at [572, 408] on button "Verify" at bounding box center [588, 411] width 768 height 25
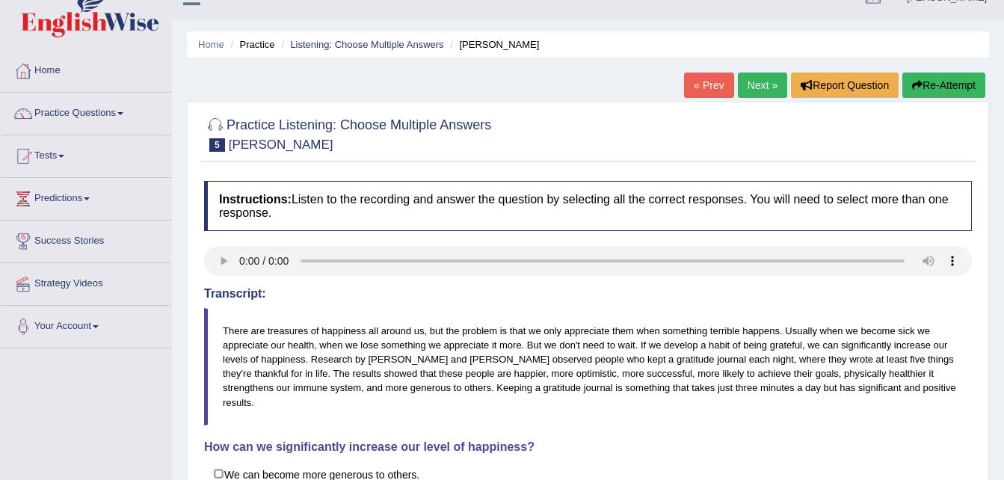
scroll to position [0, 0]
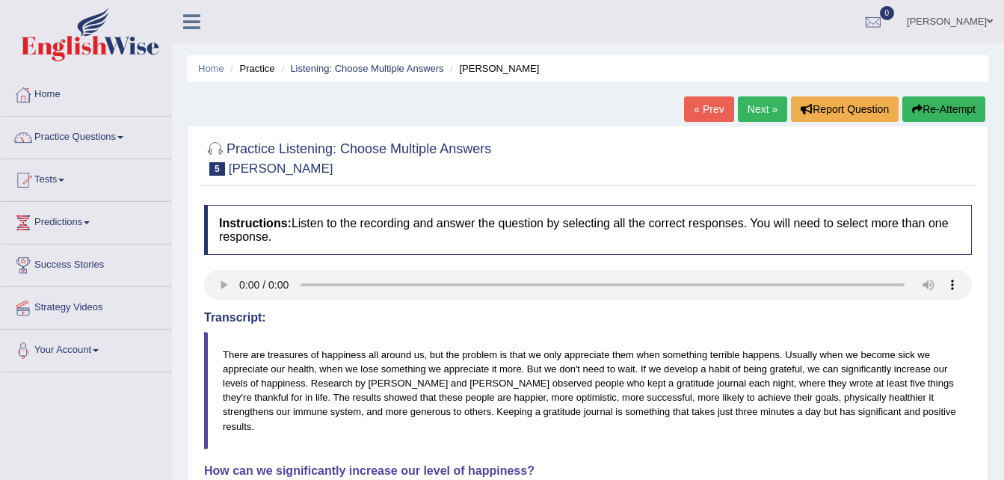
click at [758, 106] on link "Next »" at bounding box center [762, 108] width 49 height 25
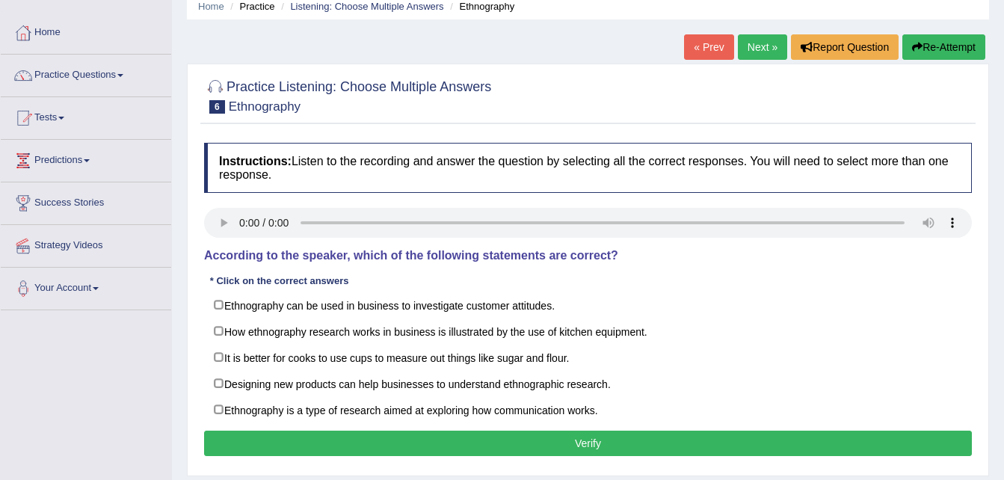
scroll to position [90, 0]
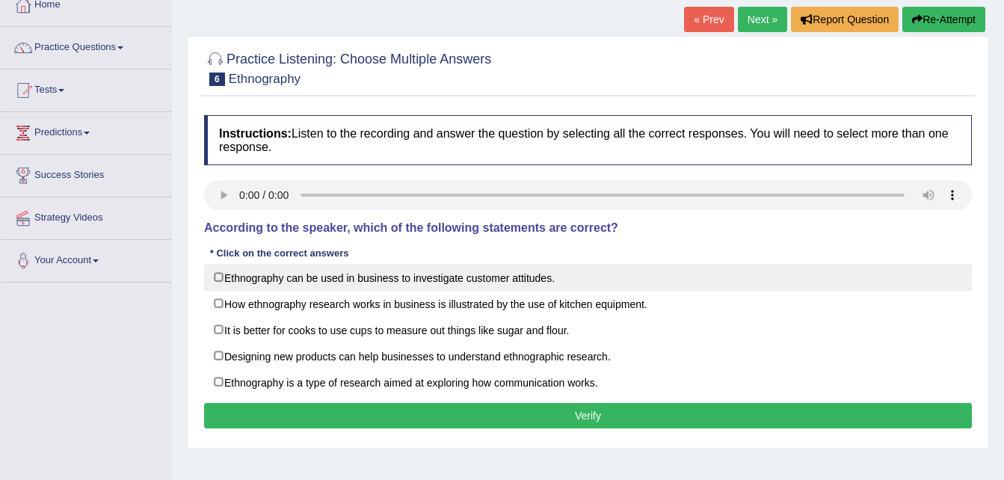
click at [216, 276] on label "Ethnography can be used in business to investigate customer attitudes." at bounding box center [588, 277] width 768 height 27
checkbox input "true"
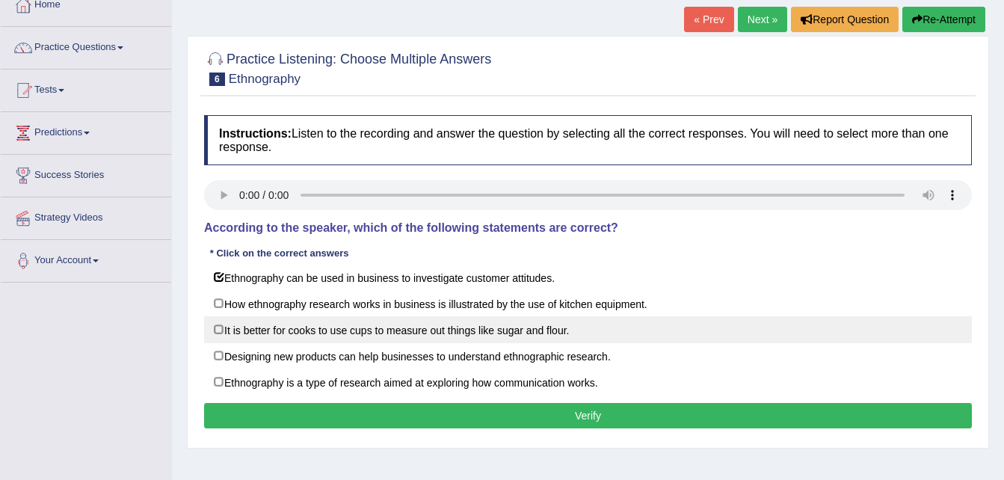
click at [219, 330] on label "It is better for cooks to use cups to measure out things like sugar and flour." at bounding box center [588, 329] width 768 height 27
checkbox input "true"
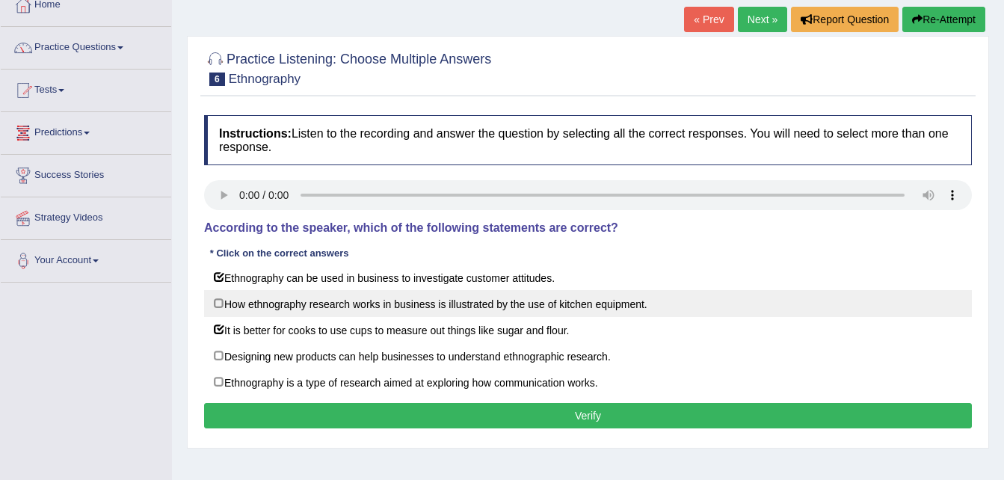
click at [208, 300] on label "How ethnography research works in business is illustrated by the use of kitchen…" at bounding box center [588, 303] width 768 height 27
checkbox input "true"
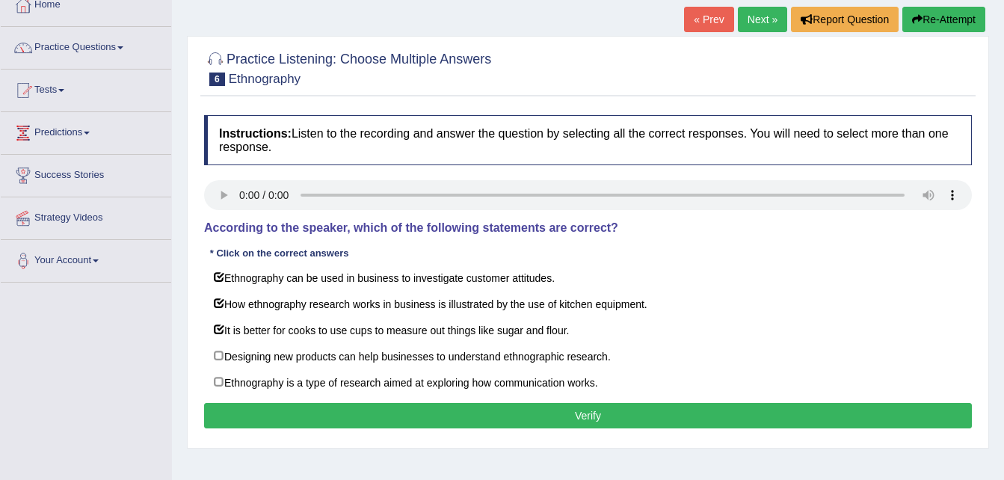
click at [457, 423] on button "Verify" at bounding box center [588, 415] width 768 height 25
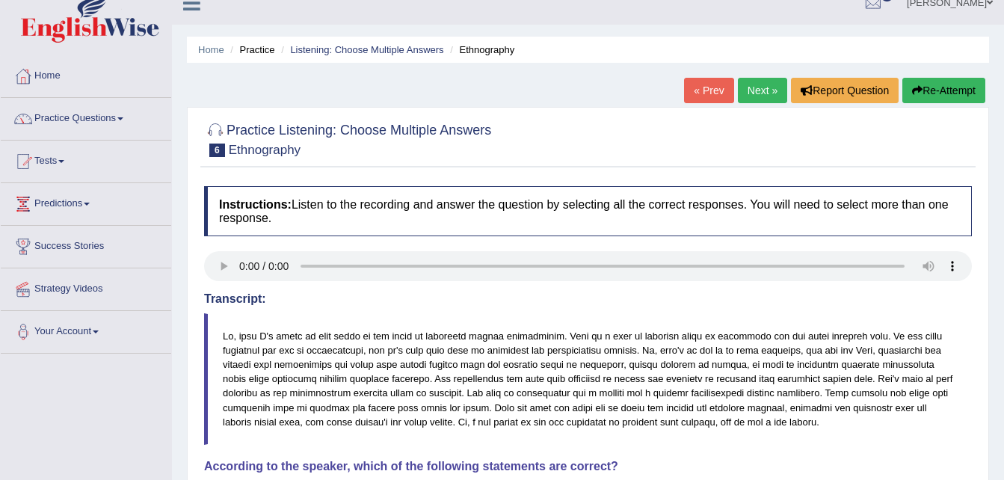
scroll to position [0, 0]
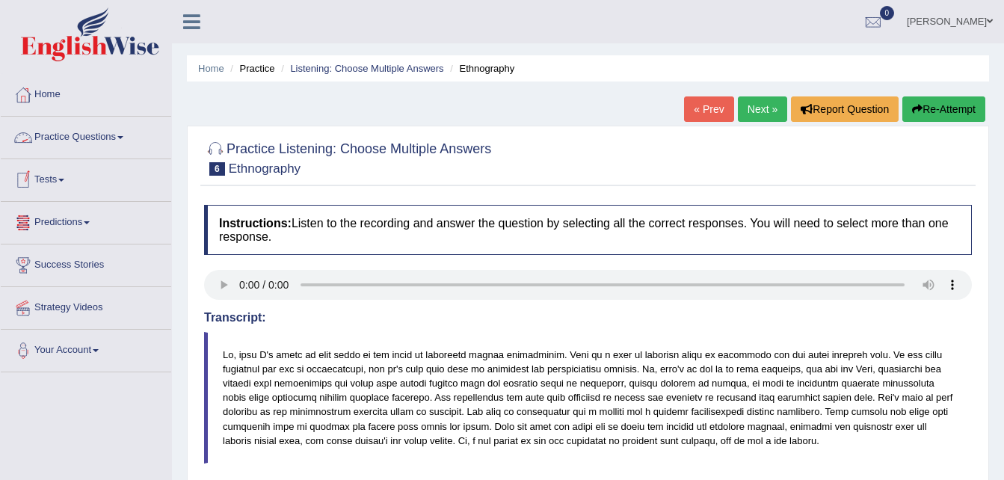
click at [95, 144] on link "Practice Questions" at bounding box center [86, 135] width 170 height 37
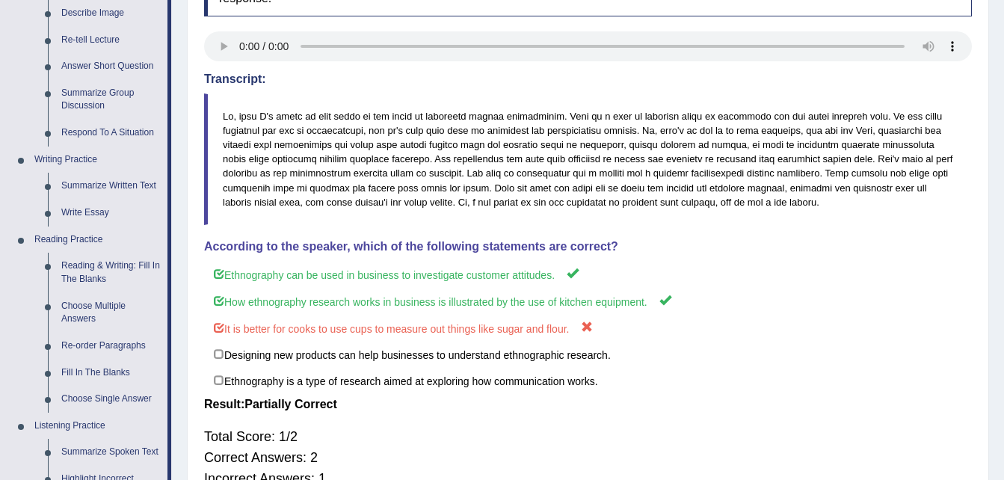
scroll to position [239, 0]
click at [105, 397] on link "Choose Single Answer" at bounding box center [111, 398] width 113 height 27
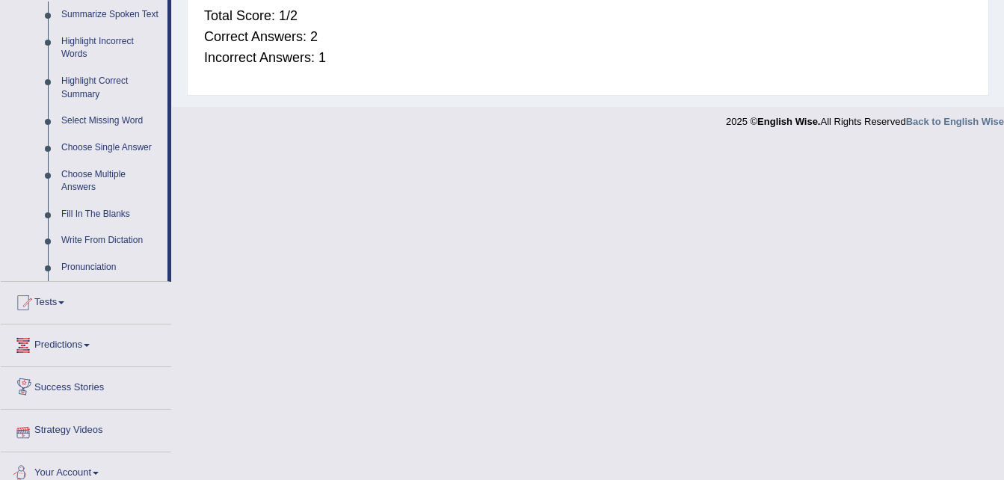
scroll to position [582, 0]
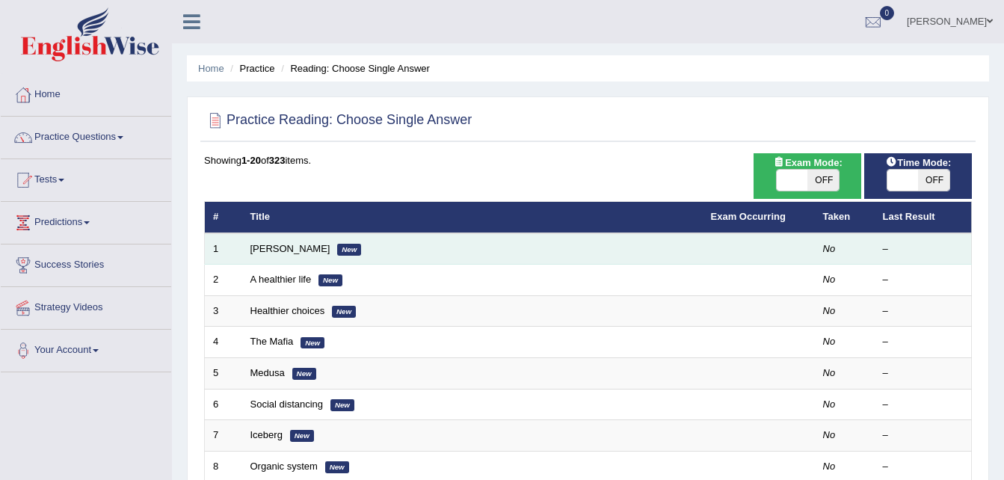
click at [265, 241] on td "Clark New" at bounding box center [472, 248] width 460 height 31
click at [262, 250] on link "Clark" at bounding box center [290, 248] width 80 height 11
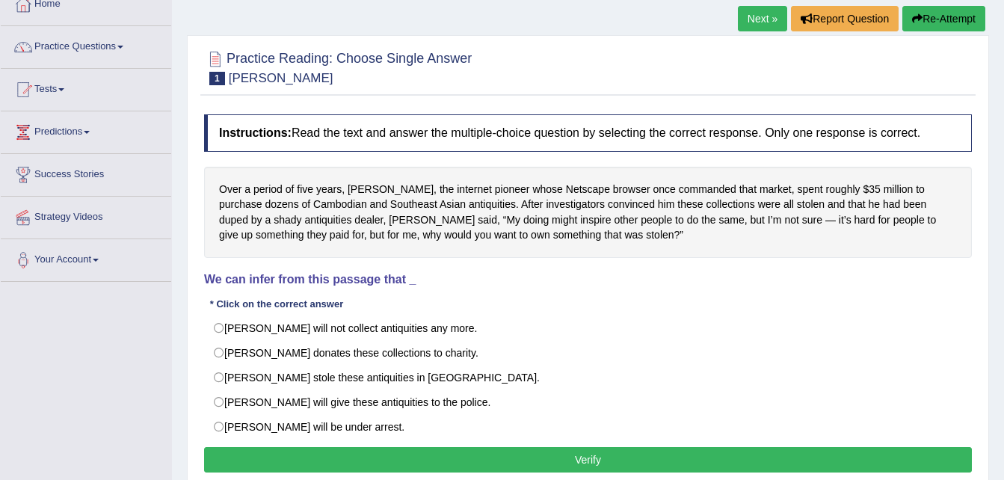
scroll to position [120, 0]
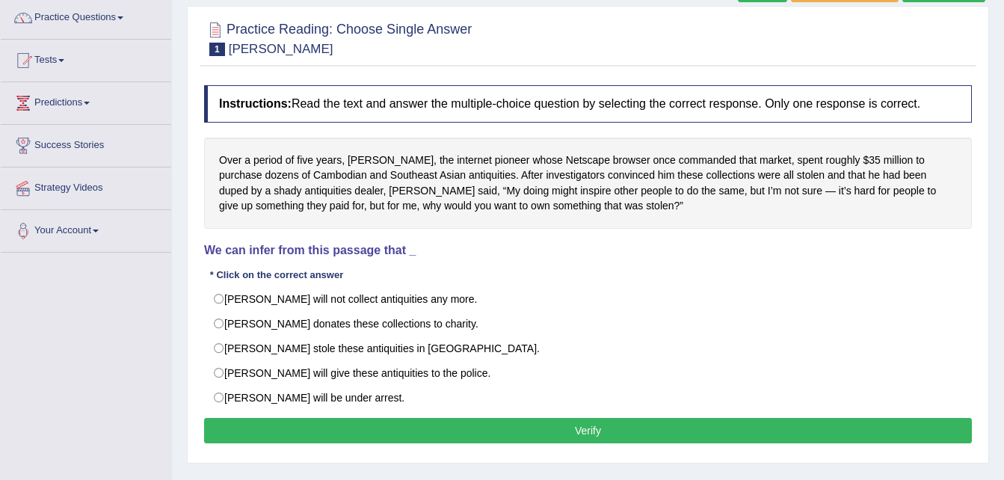
click at [941, 208] on div "Over a period of five years, [PERSON_NAME], the internet pioneer whose Netscape…" at bounding box center [588, 183] width 768 height 91
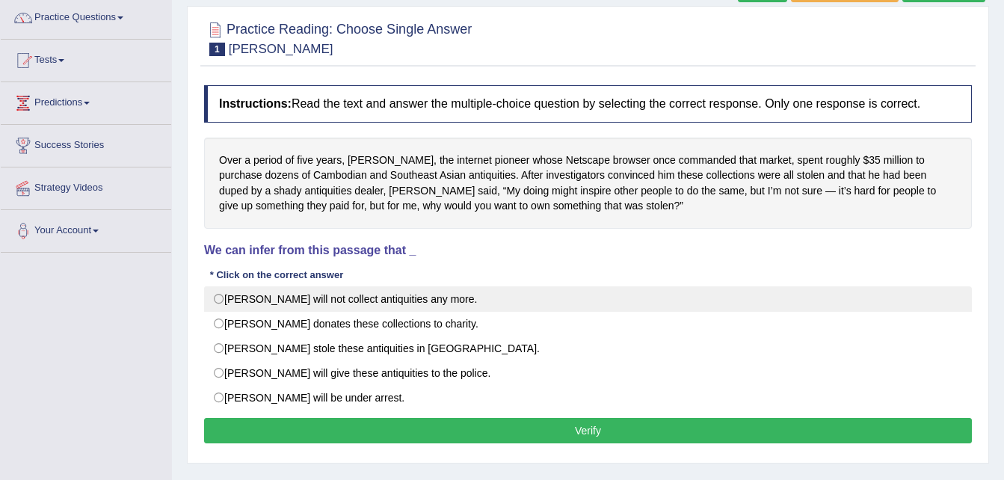
click at [377, 301] on label "[PERSON_NAME] will not collect antiquities any more." at bounding box center [588, 298] width 768 height 25
radio input "true"
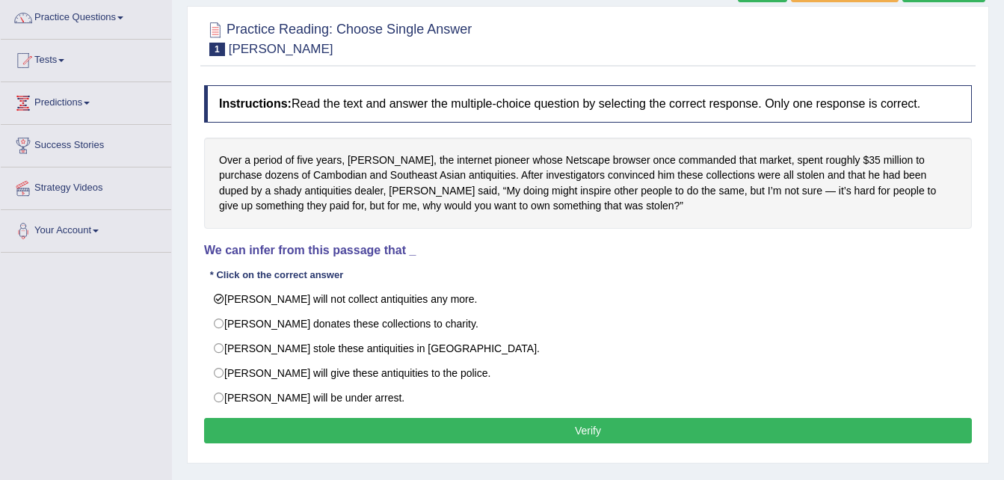
click at [583, 427] on button "Verify" at bounding box center [588, 430] width 768 height 25
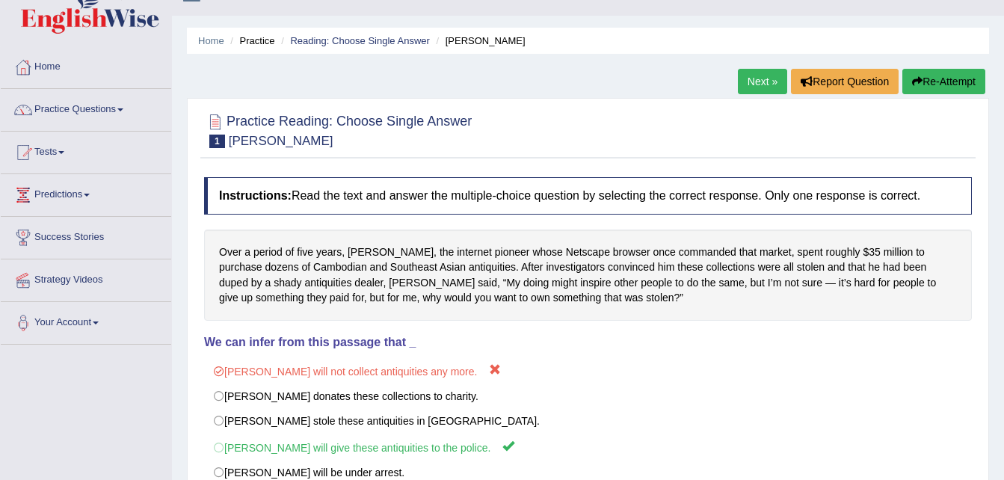
scroll to position [0, 0]
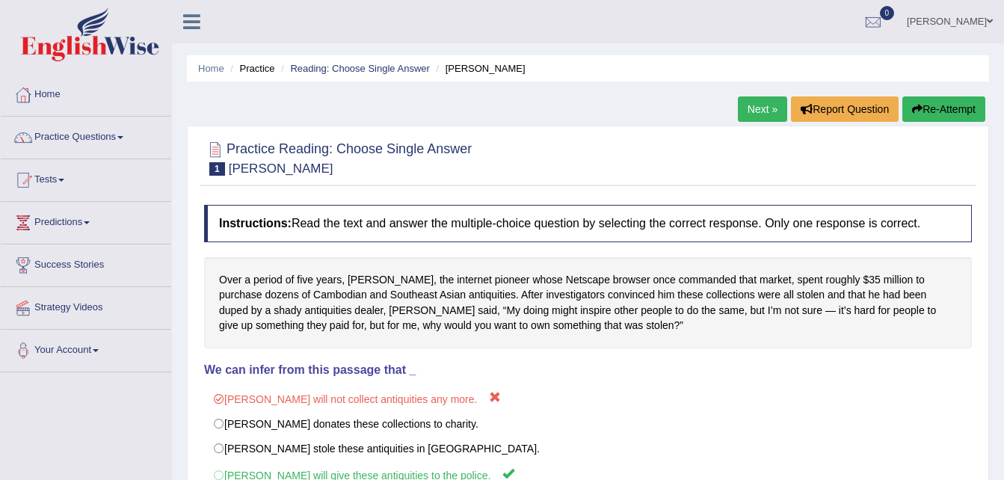
click at [754, 103] on link "Next »" at bounding box center [762, 108] width 49 height 25
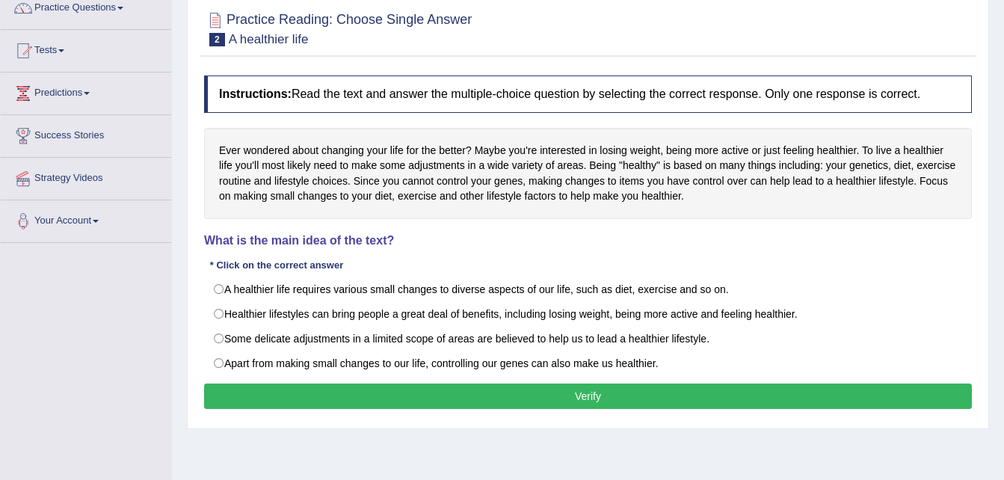
scroll to position [149, 0]
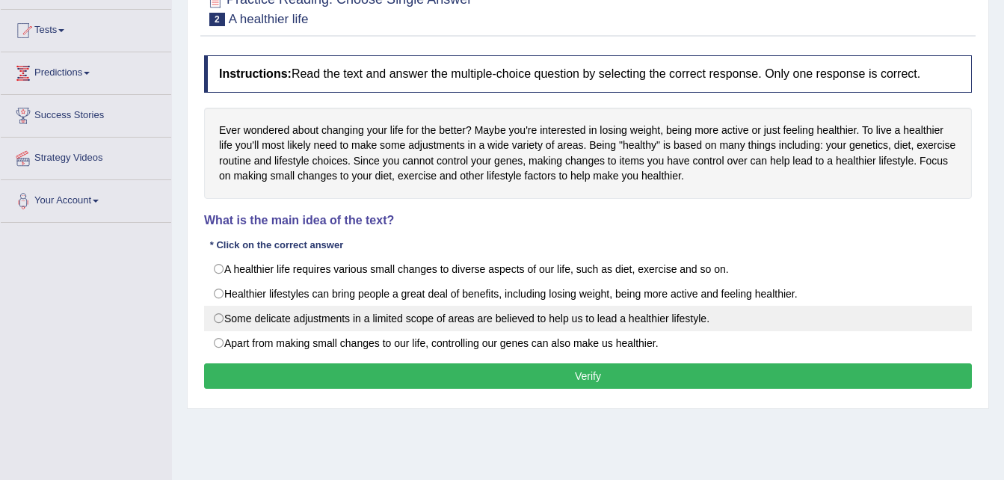
click at [241, 317] on label "Some delicate adjustments in a limited scope of areas are believed to help us t…" at bounding box center [588, 318] width 768 height 25
radio input "true"
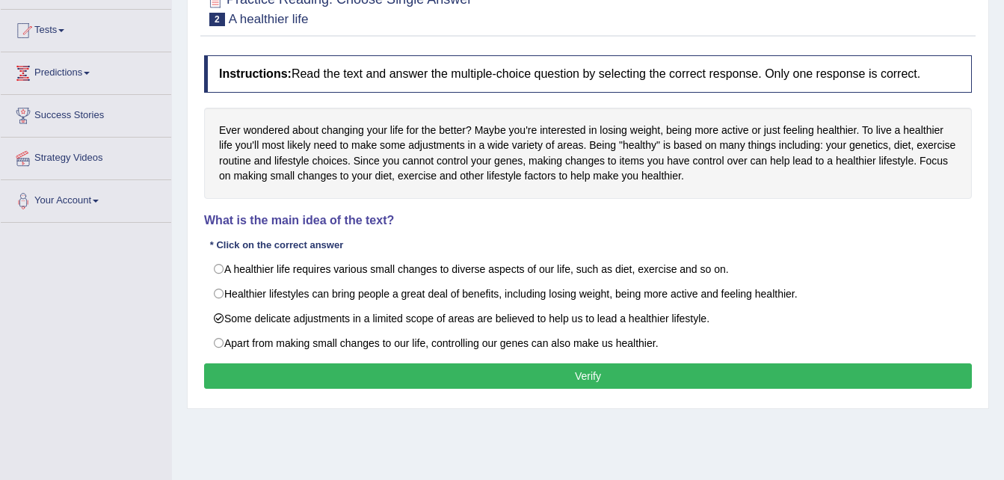
click at [515, 369] on button "Verify" at bounding box center [588, 375] width 768 height 25
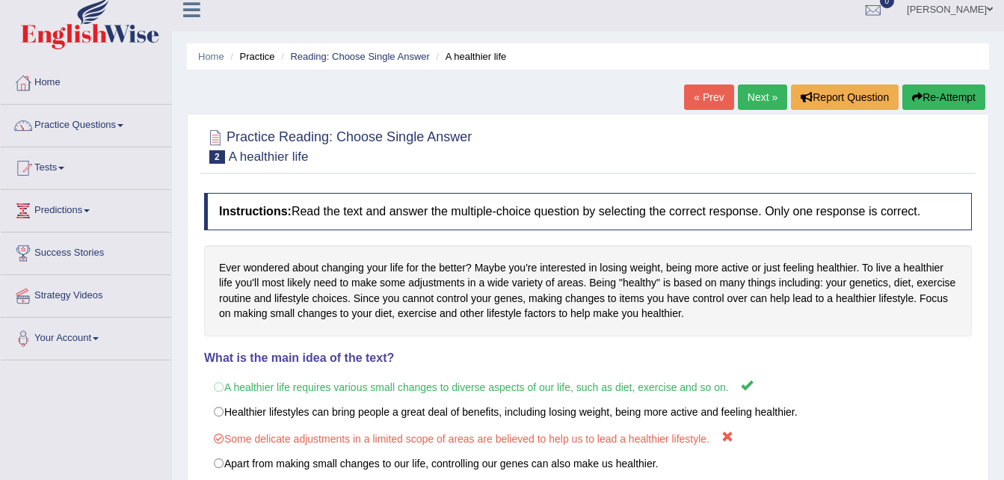
scroll to position [0, 0]
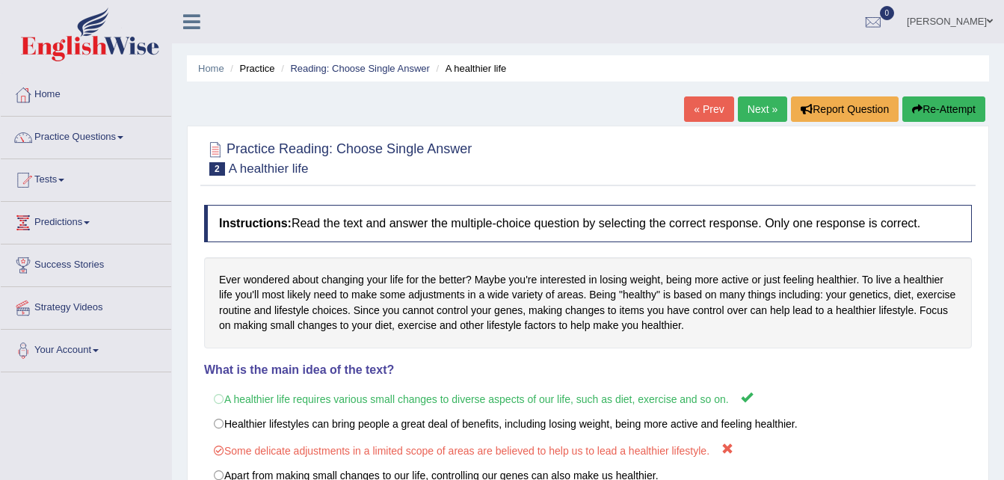
click at [754, 107] on link "Next »" at bounding box center [762, 108] width 49 height 25
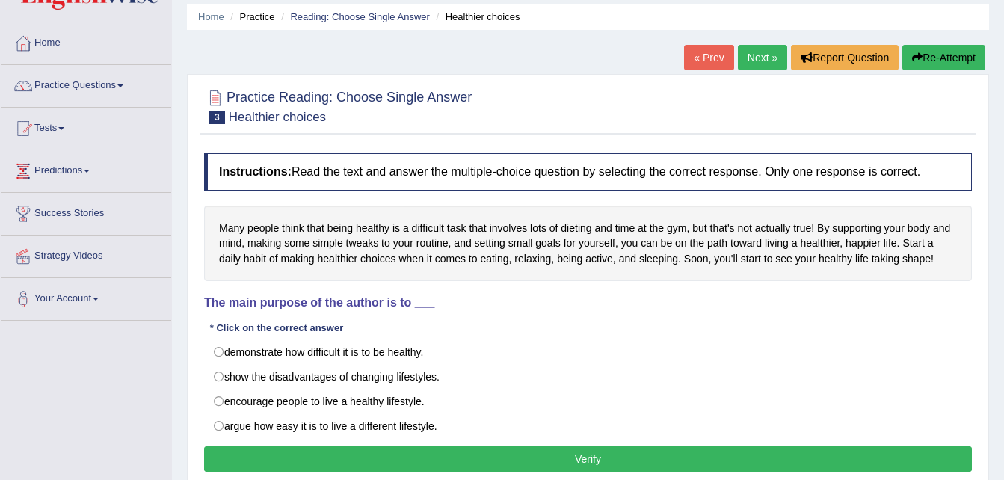
scroll to position [60, 0]
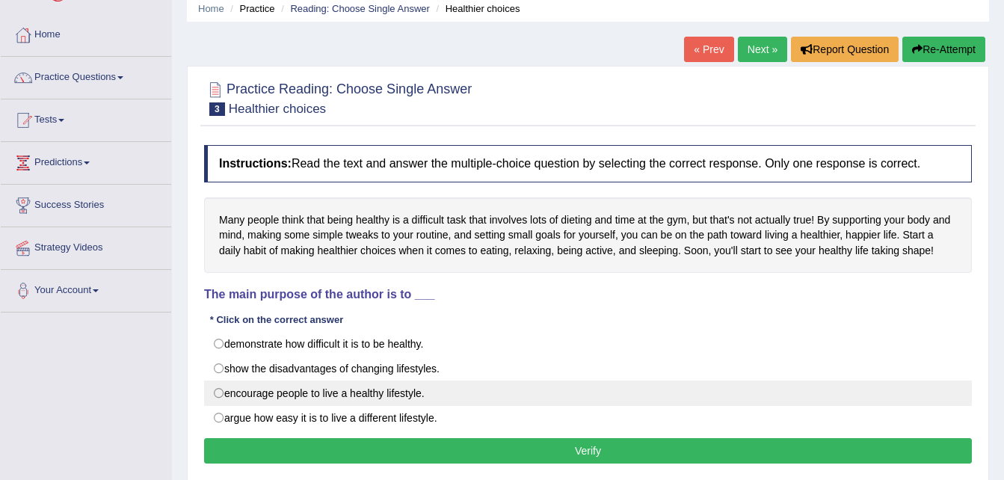
click at [362, 393] on label "encourage people to live a healthy lifestyle." at bounding box center [588, 392] width 768 height 25
radio input "true"
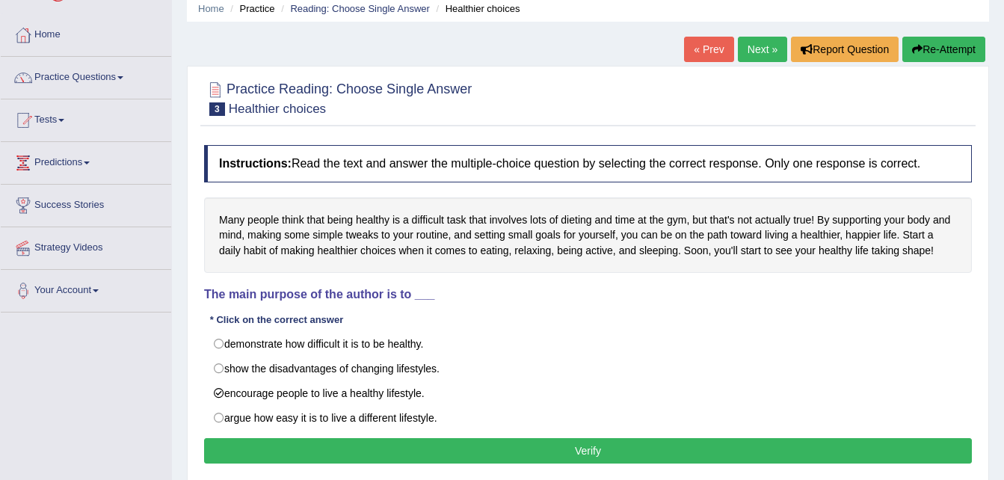
click at [585, 449] on button "Verify" at bounding box center [588, 450] width 768 height 25
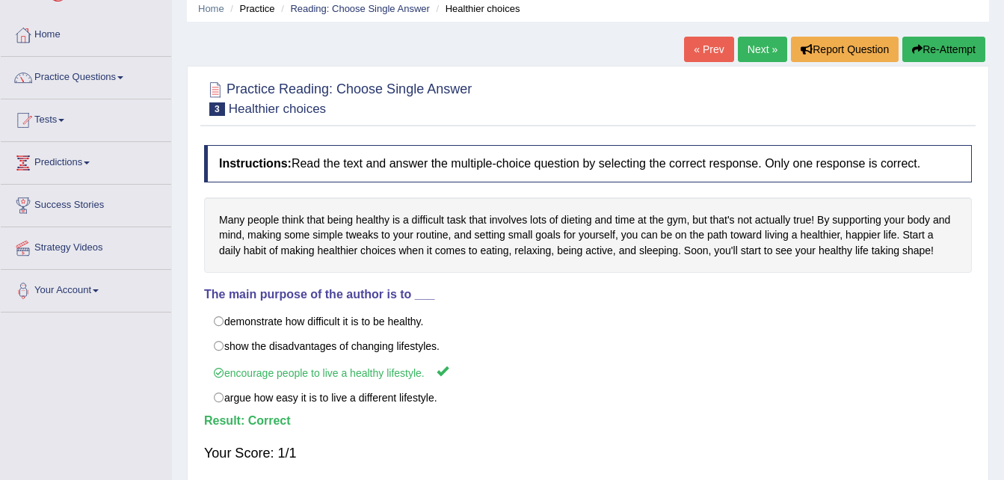
click at [769, 47] on link "Next »" at bounding box center [762, 49] width 49 height 25
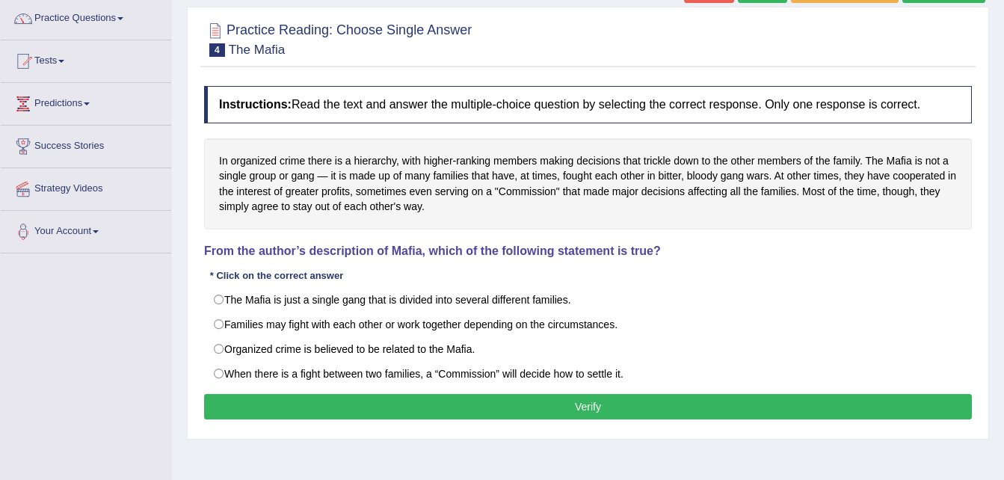
scroll to position [120, 0]
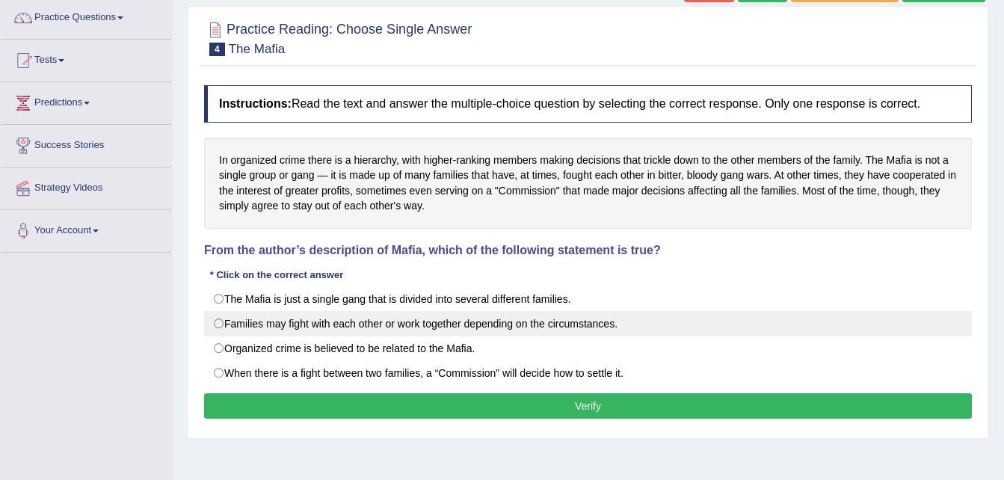
click at [367, 323] on label "Families may fight with each other or work together depending on the circumstan…" at bounding box center [588, 323] width 768 height 25
radio input "true"
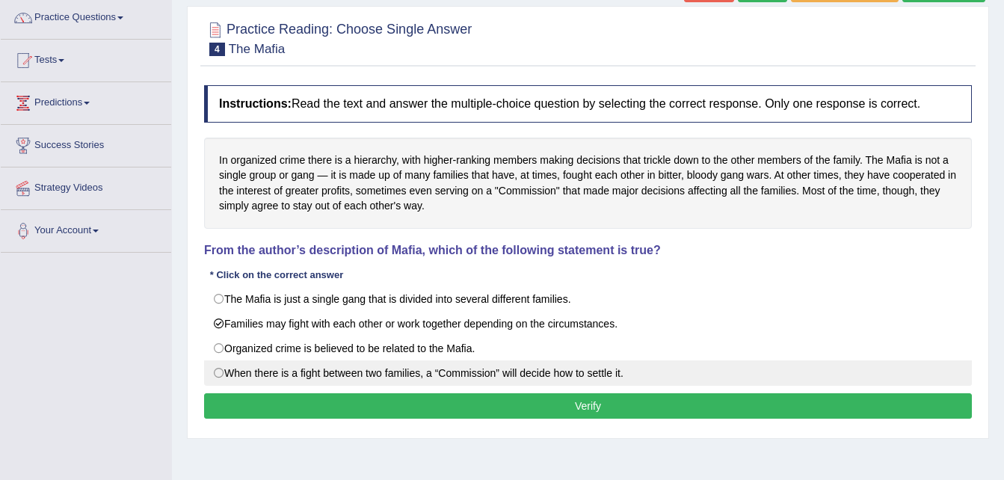
click at [356, 368] on label "When there is a fight between two families, a “Commission” will decide how to s…" at bounding box center [588, 372] width 768 height 25
radio input "true"
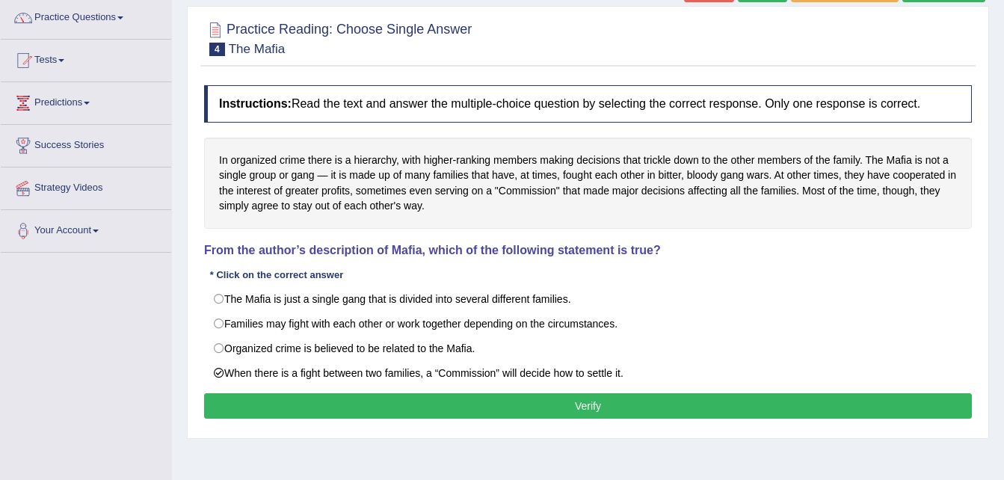
click at [566, 410] on button "Verify" at bounding box center [588, 405] width 768 height 25
